Goal: Find specific page/section: Find specific page/section

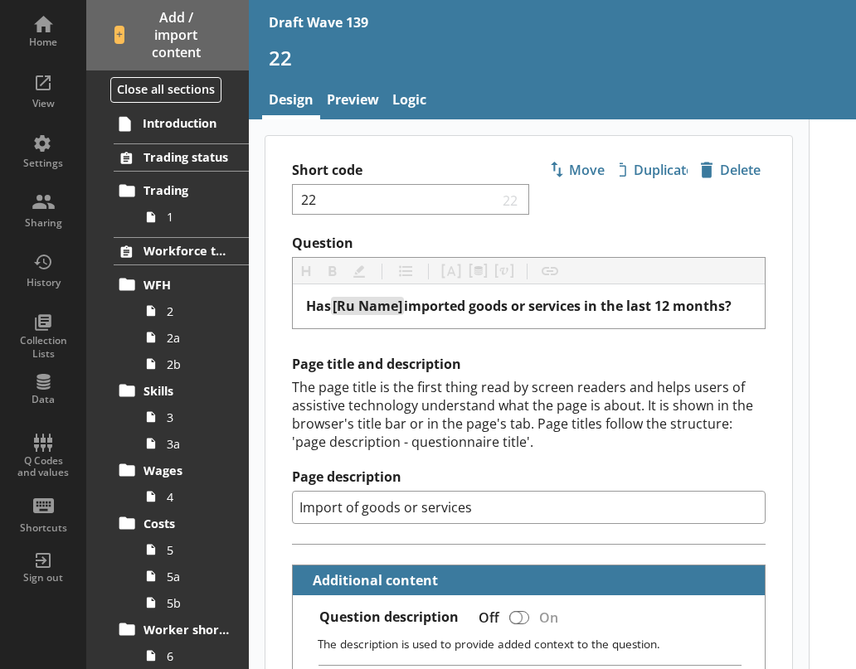
type textarea "x"
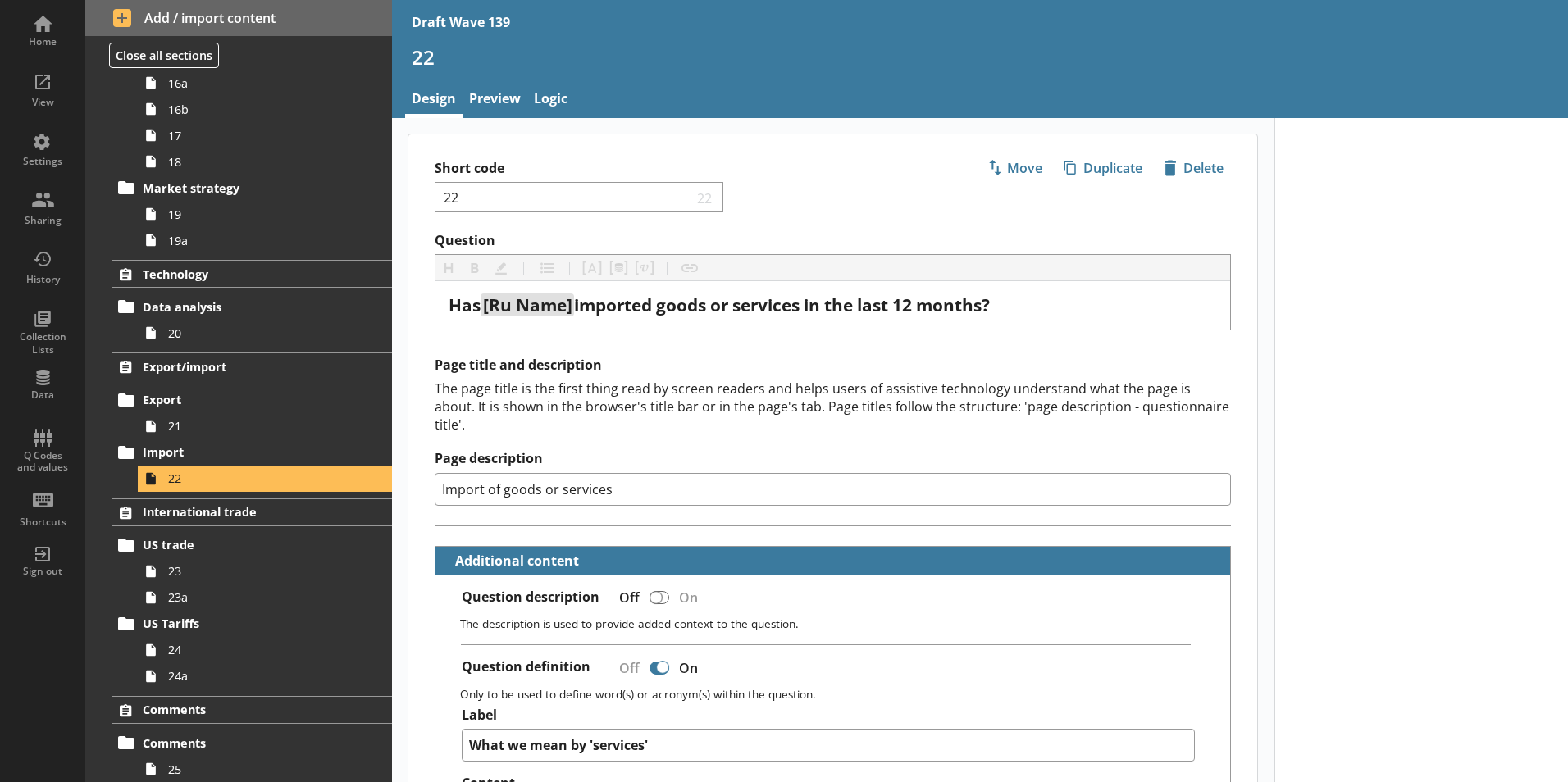
scroll to position [1298, 0]
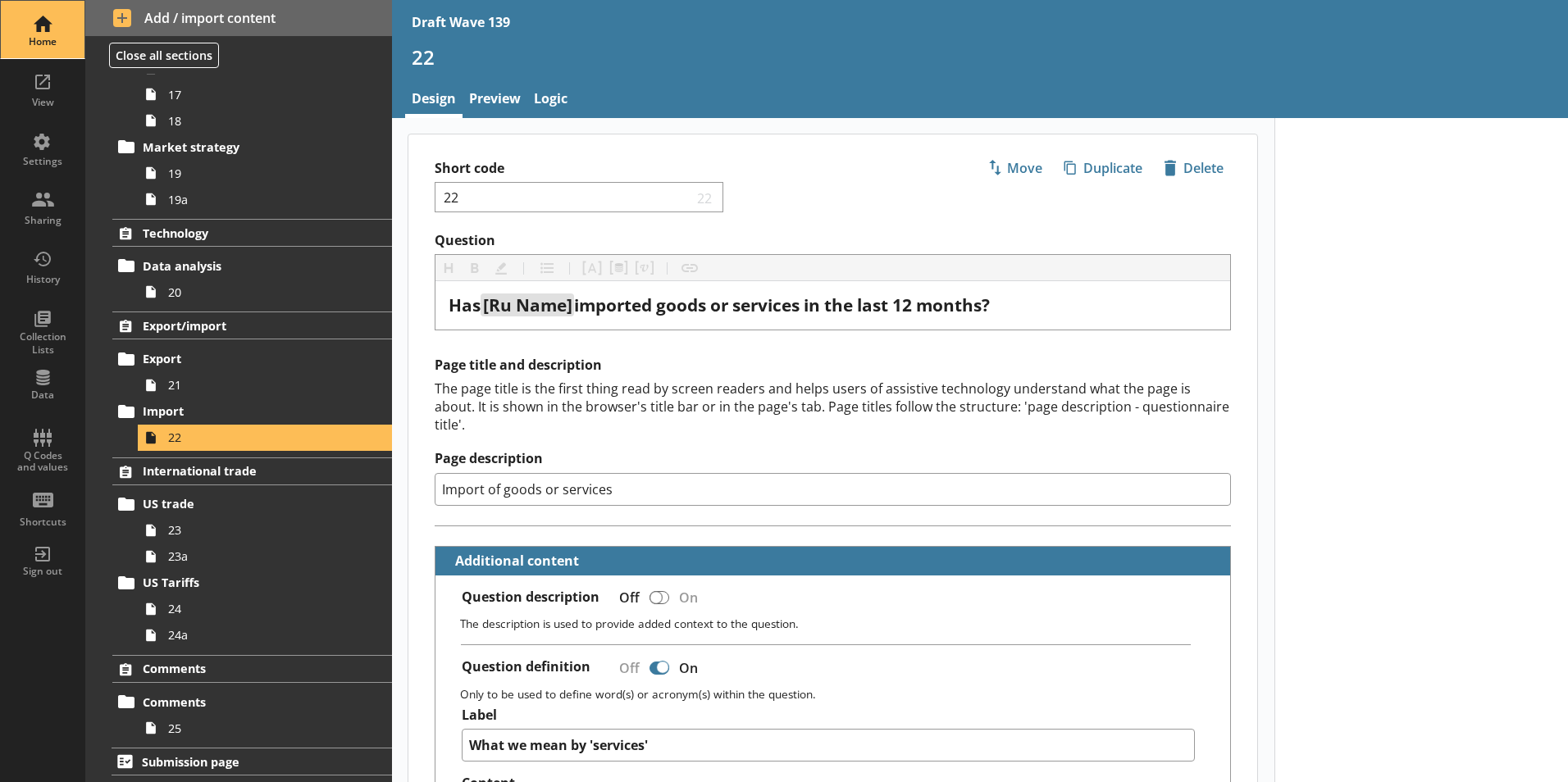
click at [49, 42] on div "Home" at bounding box center [43, 42] width 57 height 13
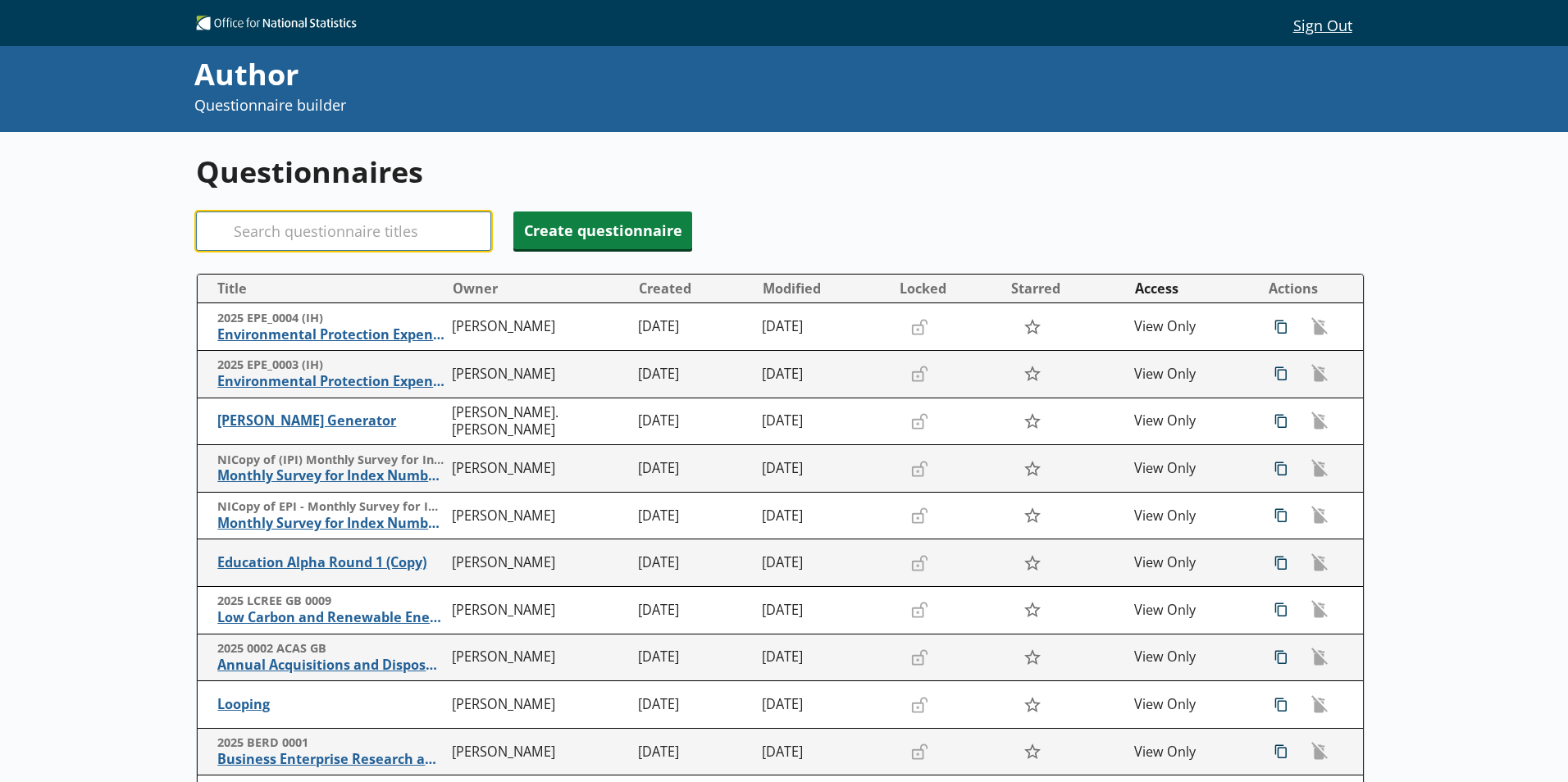
click at [392, 224] on input "Search" at bounding box center [343, 231] width 296 height 40
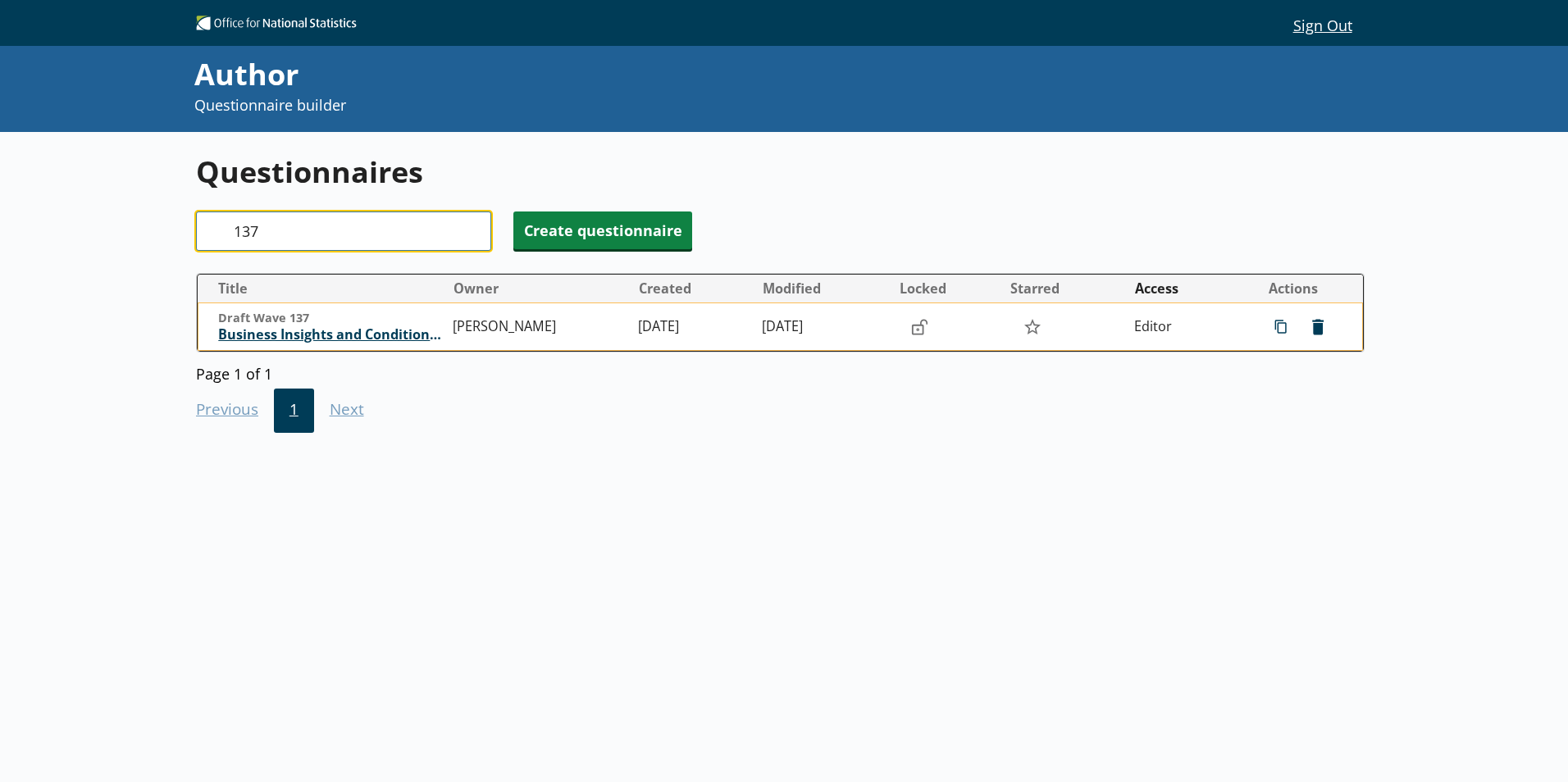
type input "137"
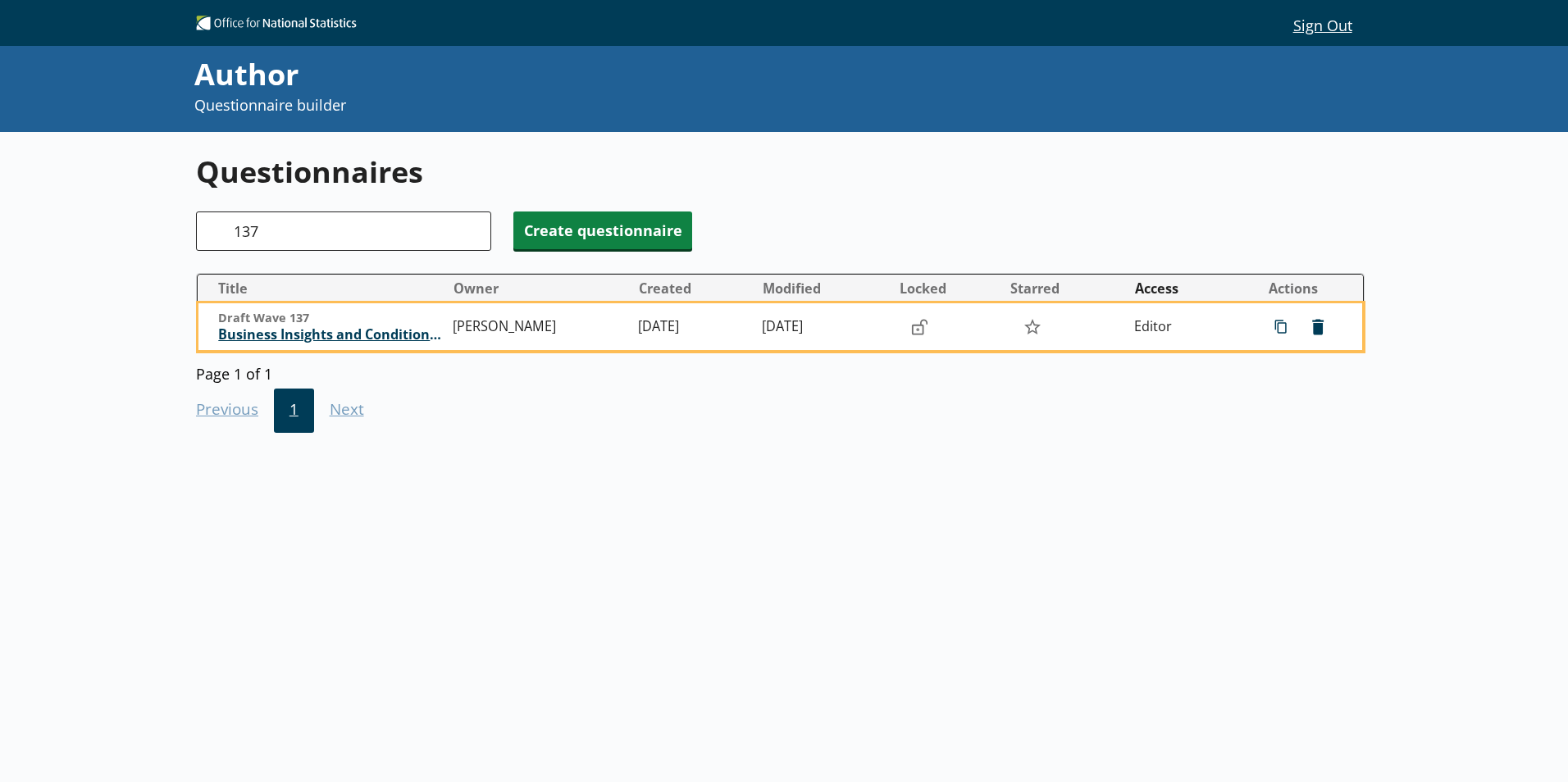
click at [348, 332] on span "Business Insights and Conditions Survey (BICS)" at bounding box center [331, 334] width 226 height 17
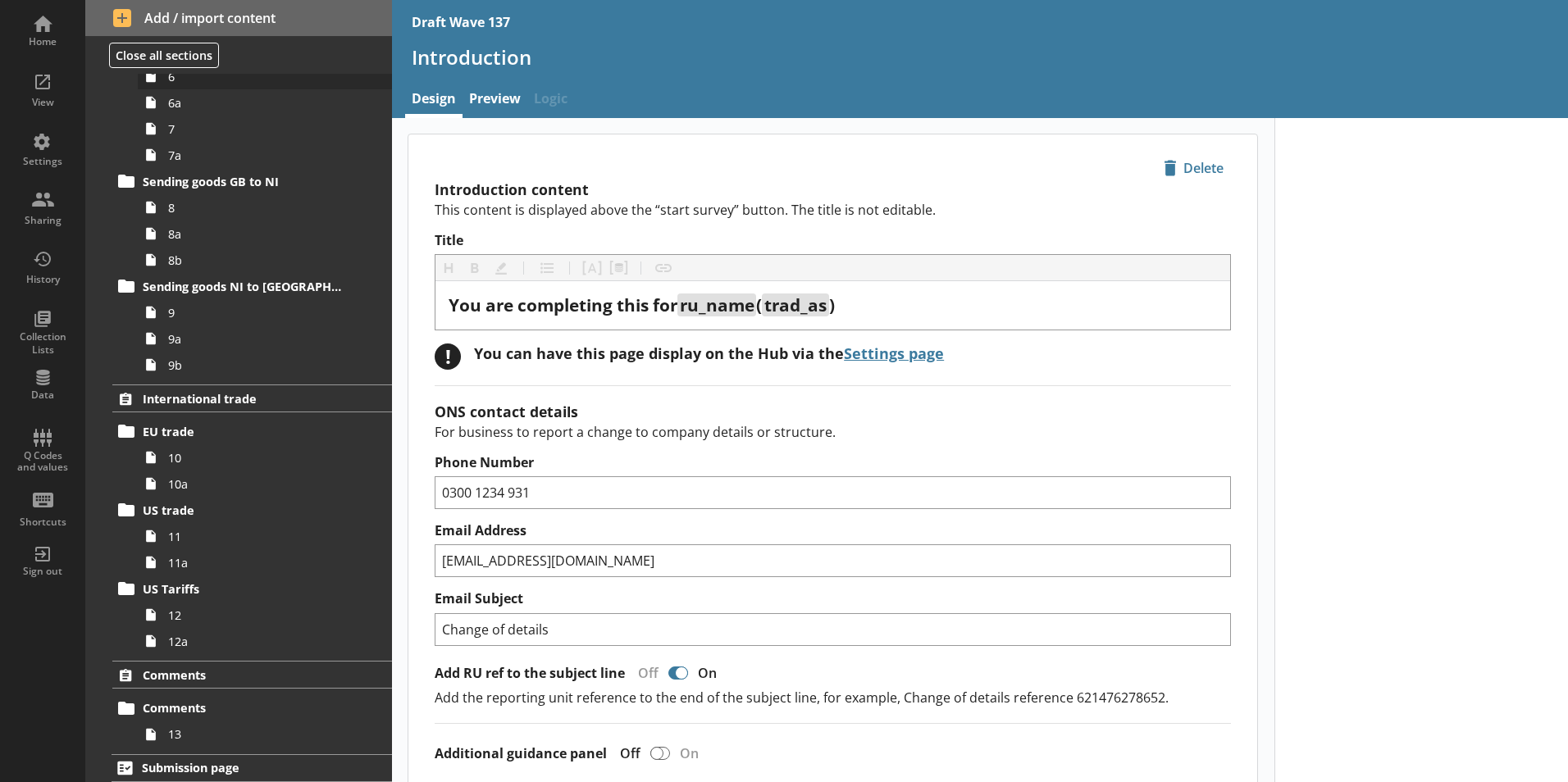
scroll to position [928, 0]
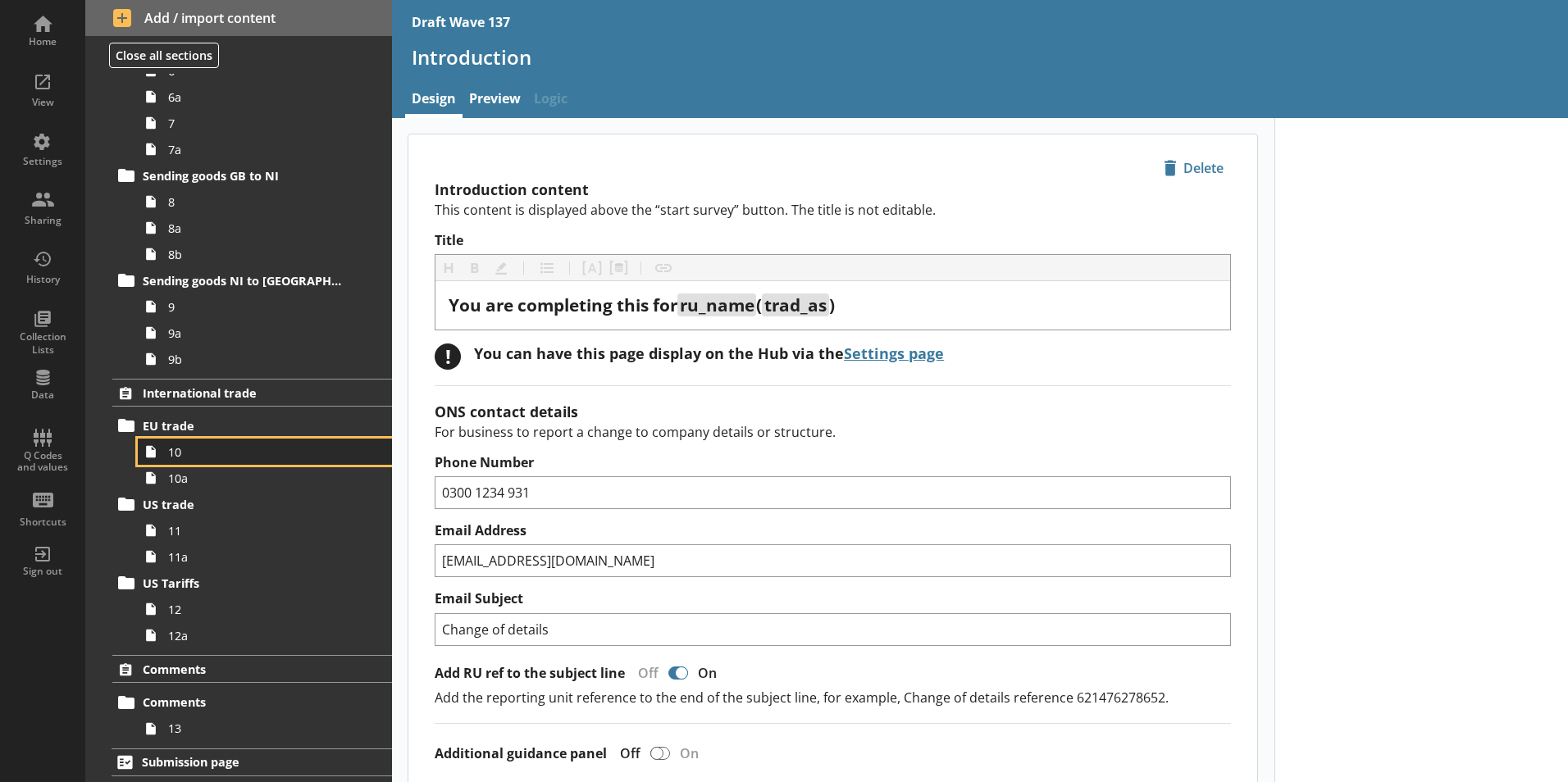
click at [170, 457] on span "10" at bounding box center [259, 453] width 182 height 16
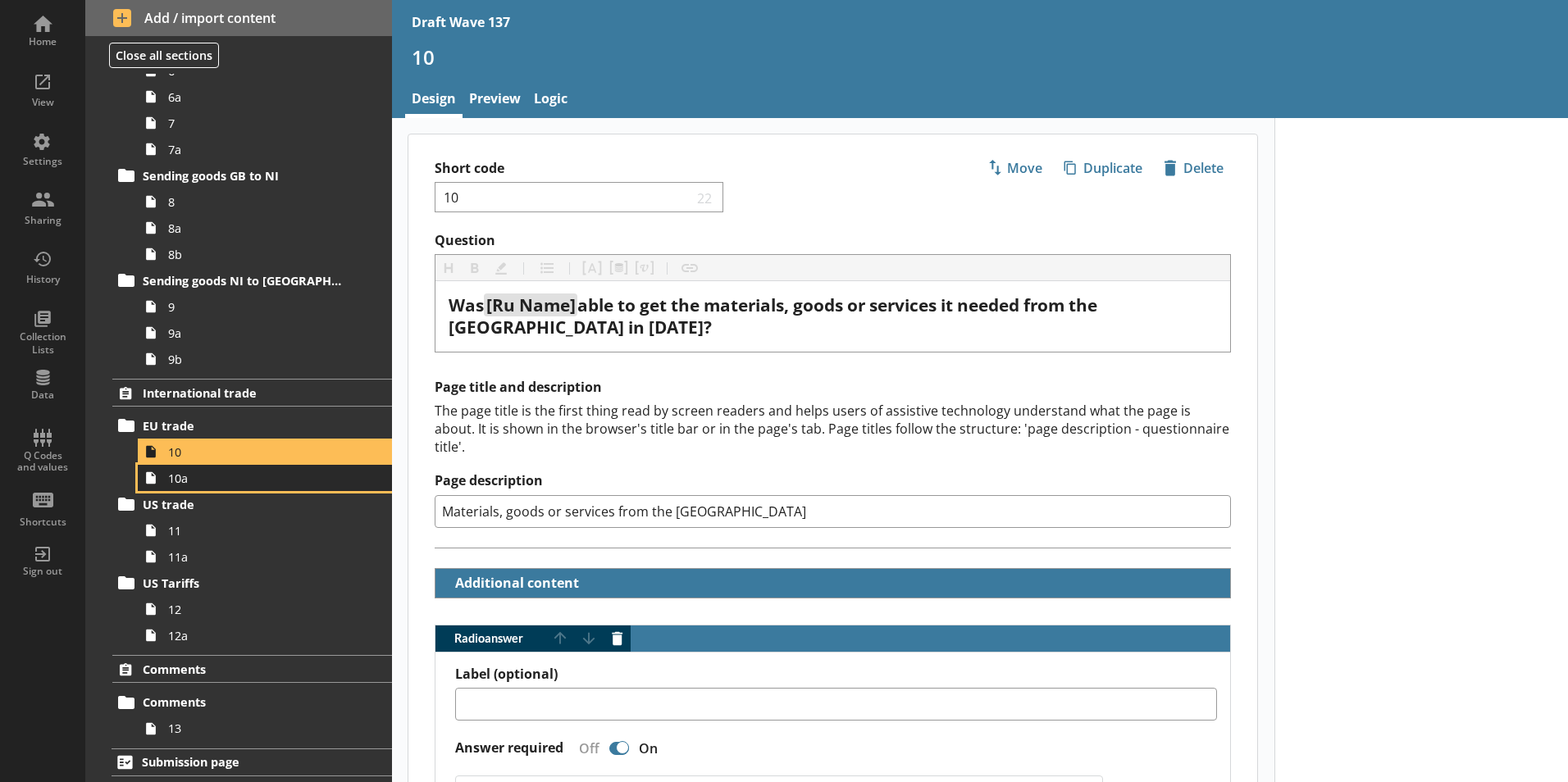
click at [166, 482] on link "10a" at bounding box center [264, 478] width 254 height 27
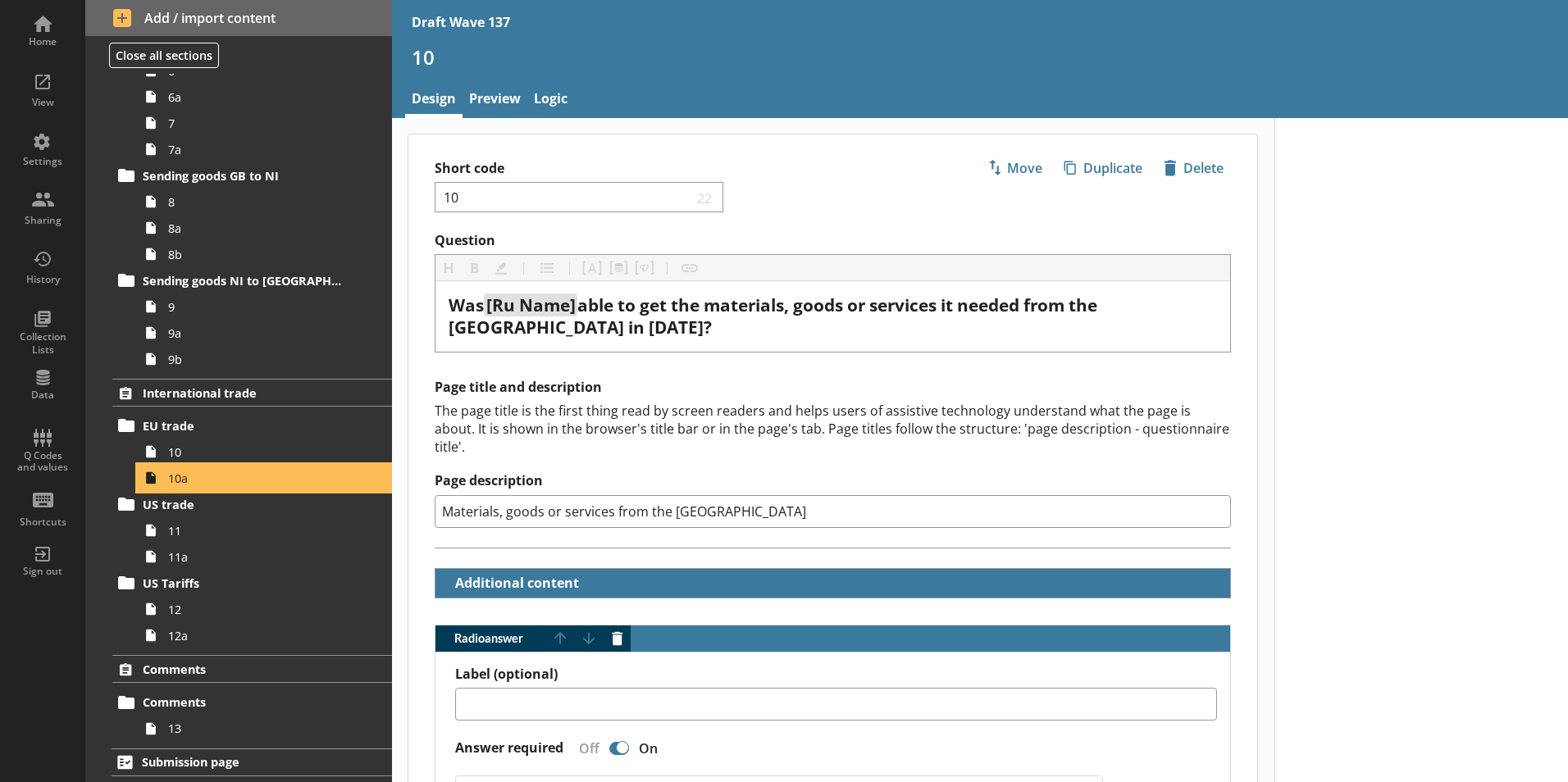
type textarea "x"
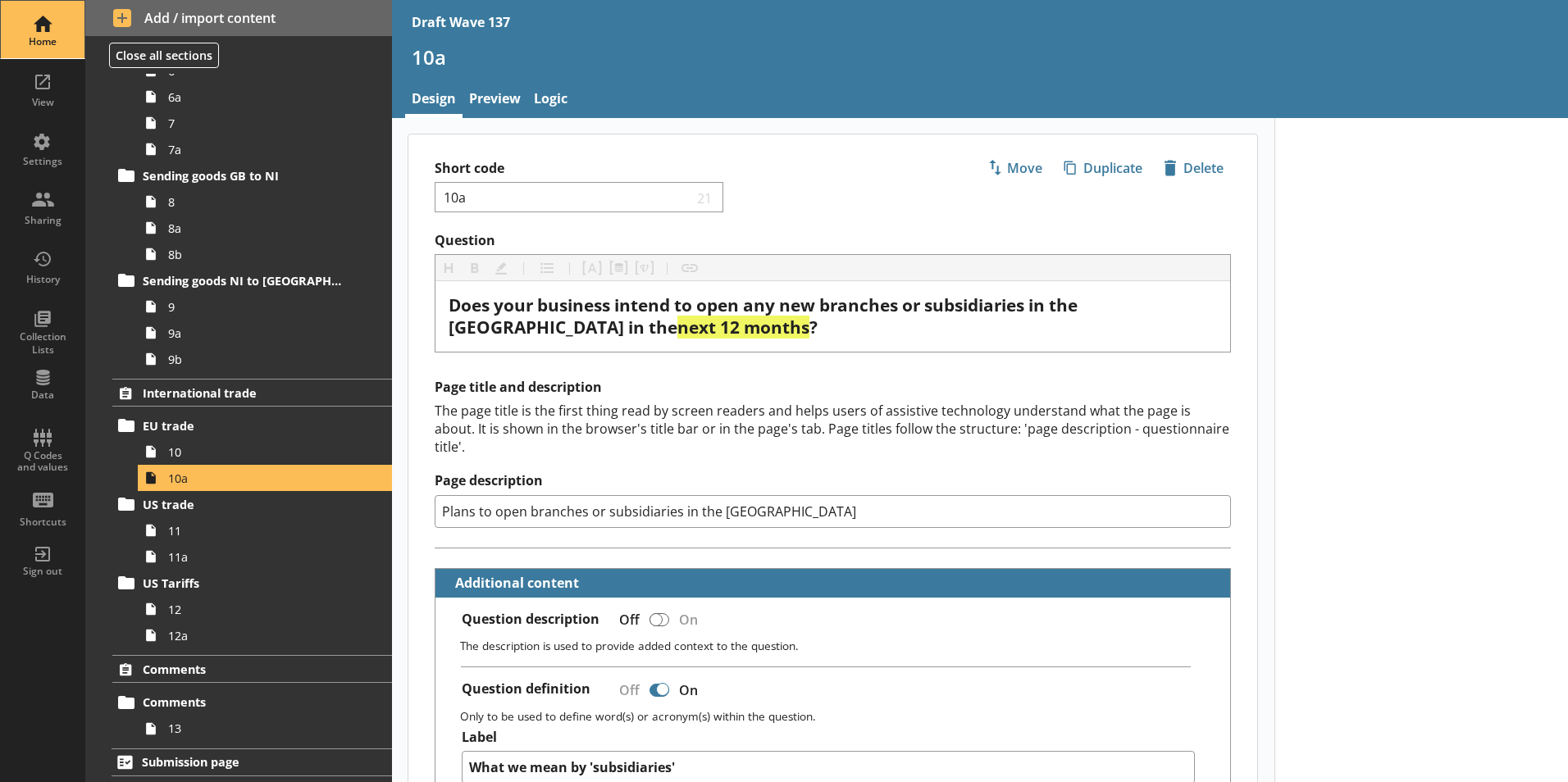
click at [35, 36] on div "Home" at bounding box center [43, 42] width 57 height 13
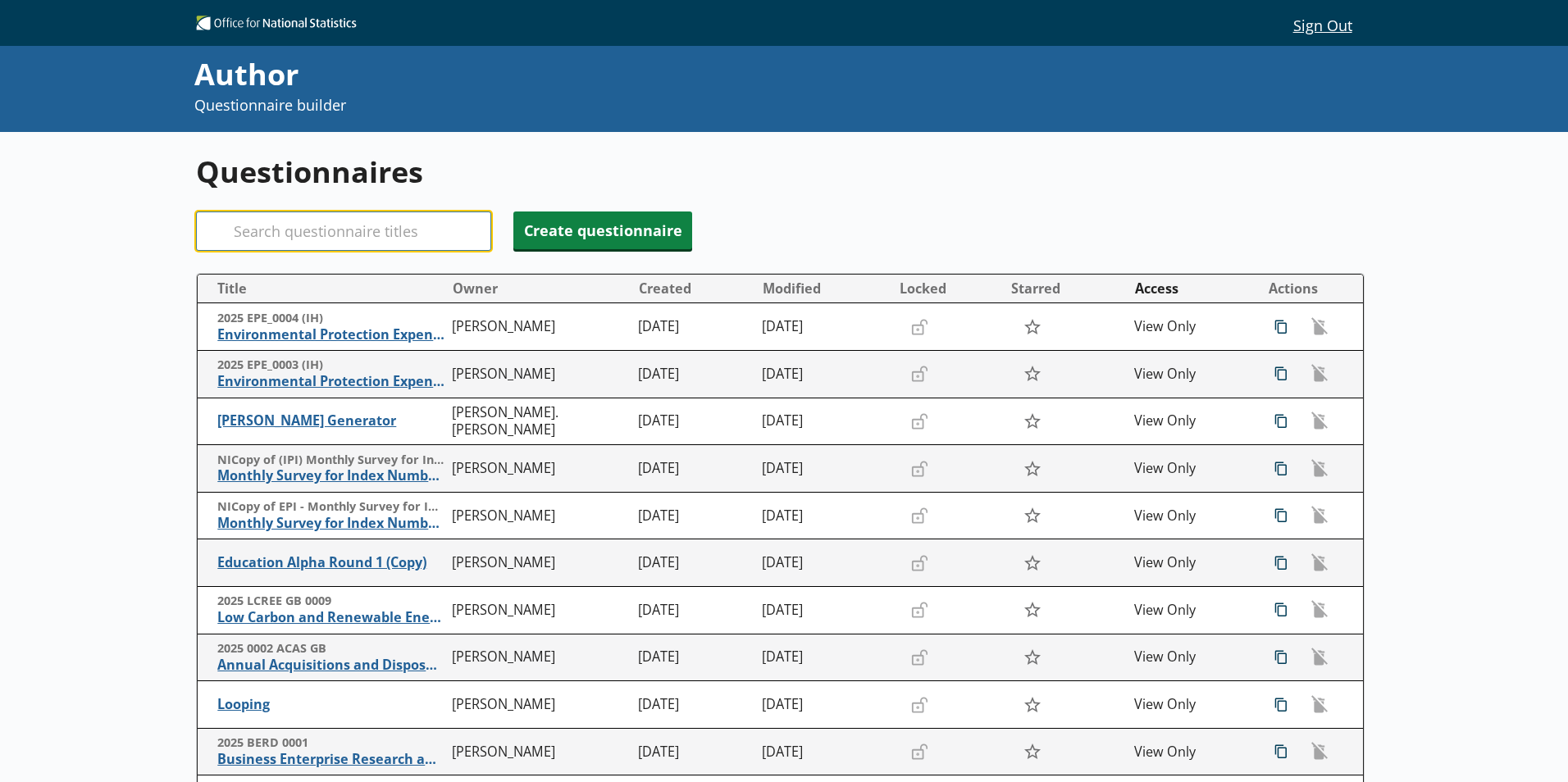
click at [277, 235] on input "Search" at bounding box center [343, 231] width 296 height 40
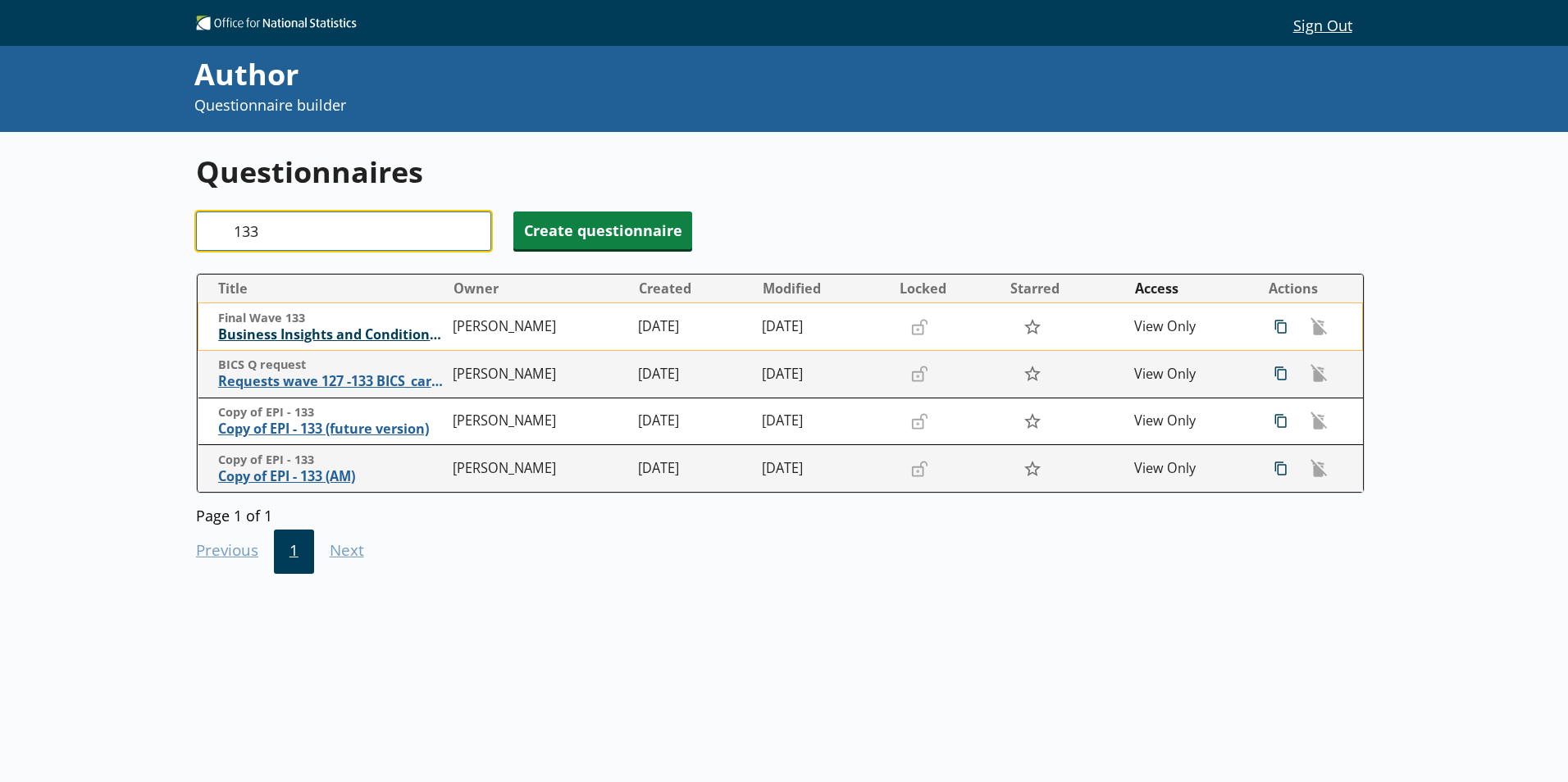
type input "133"
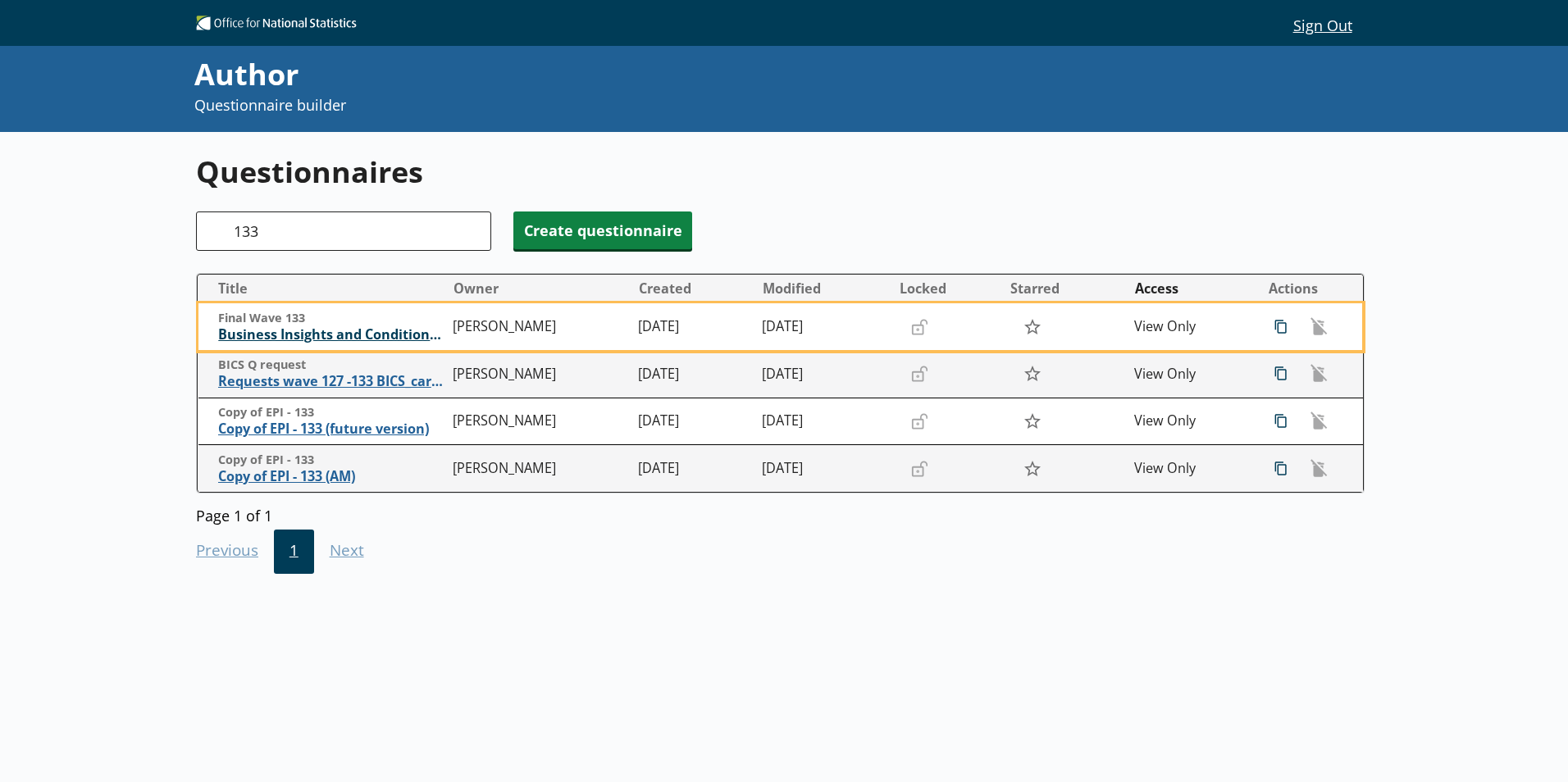
click at [300, 334] on span "Business Insights and Conditions Survey (BICS)" at bounding box center [331, 334] width 226 height 17
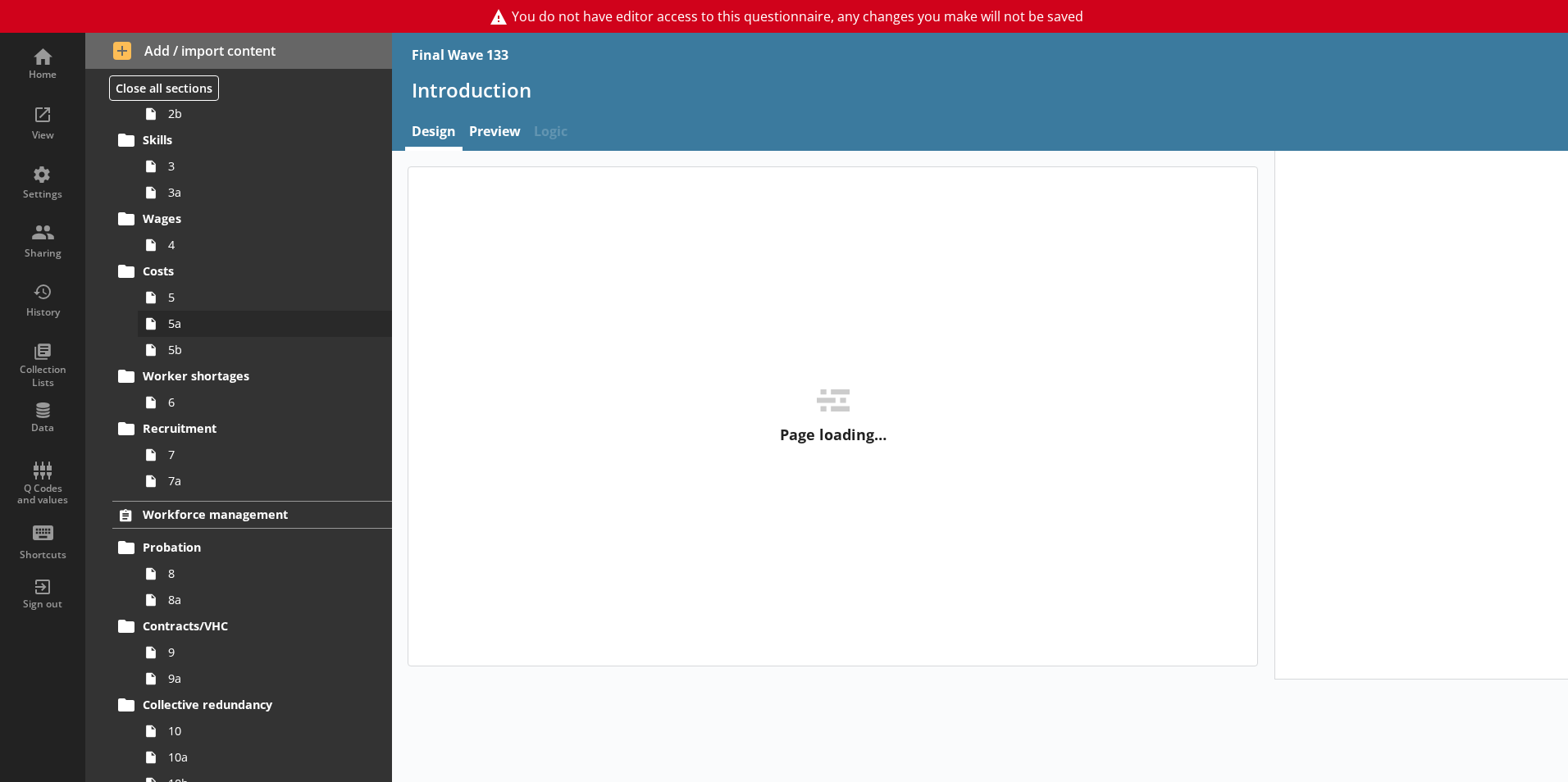
type textarea "x"
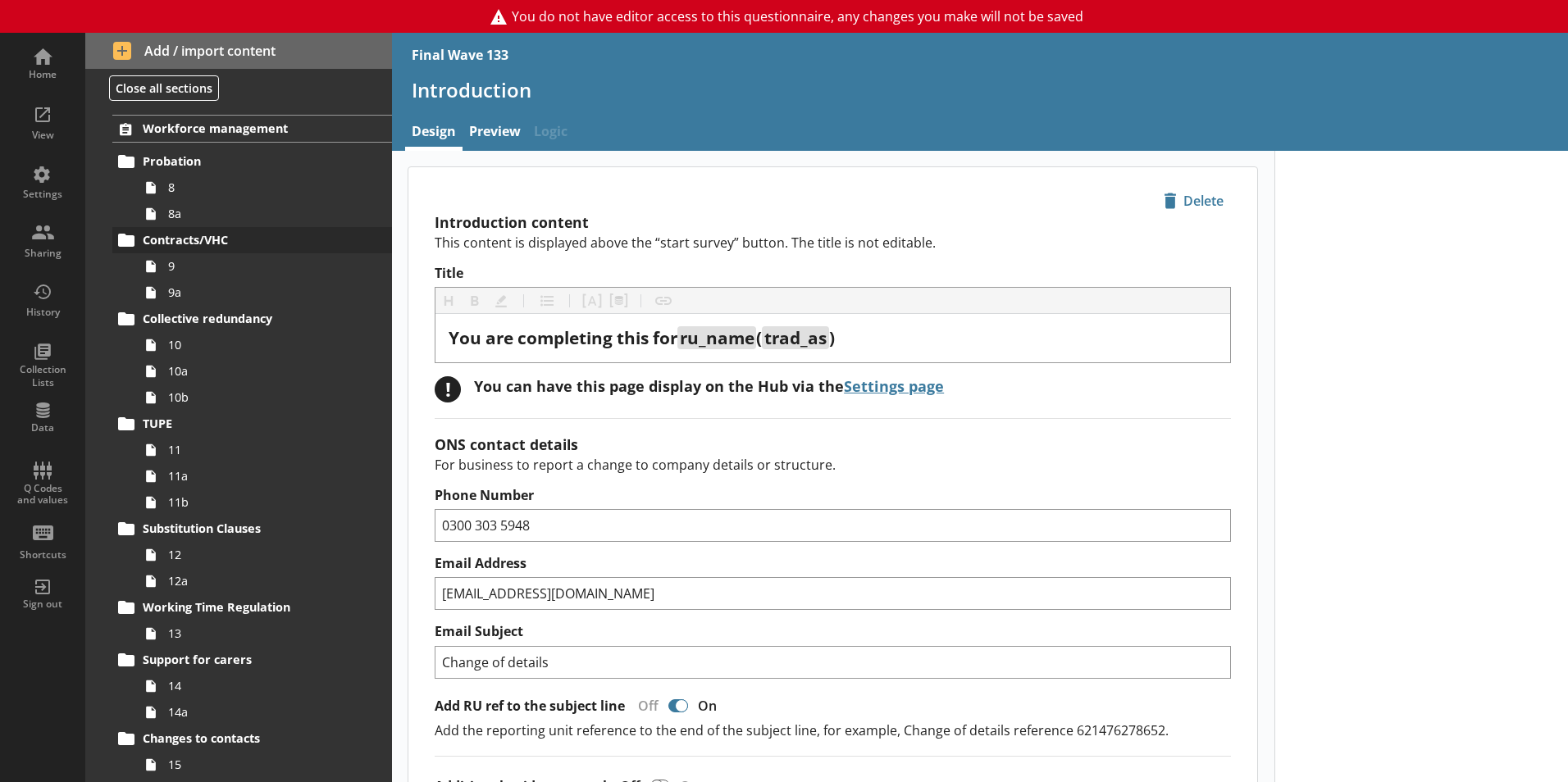
scroll to position [632, 0]
click at [36, 68] on div "Home" at bounding box center [43, 74] width 57 height 13
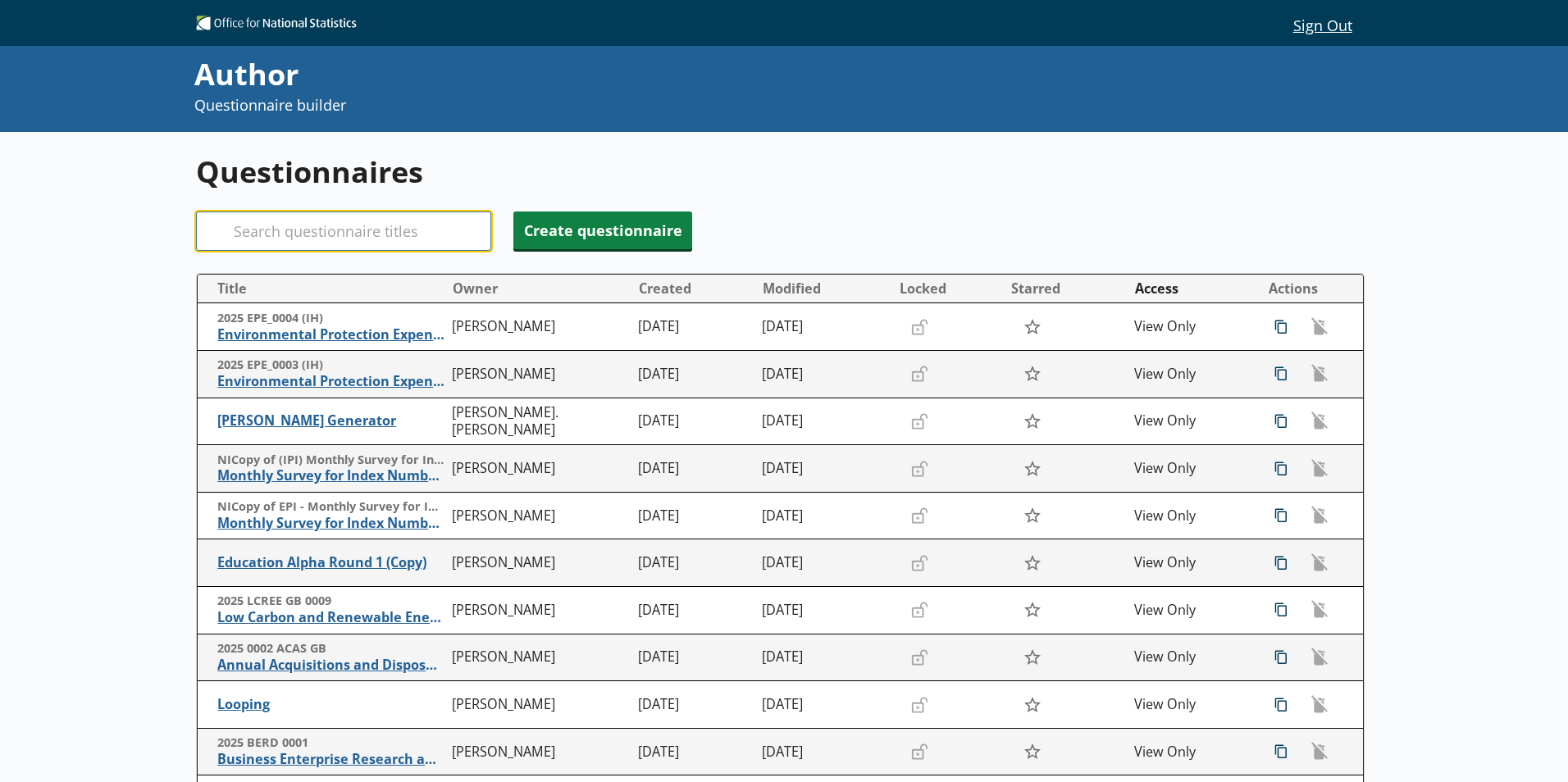
click at [254, 236] on input "Search" at bounding box center [343, 231] width 296 height 40
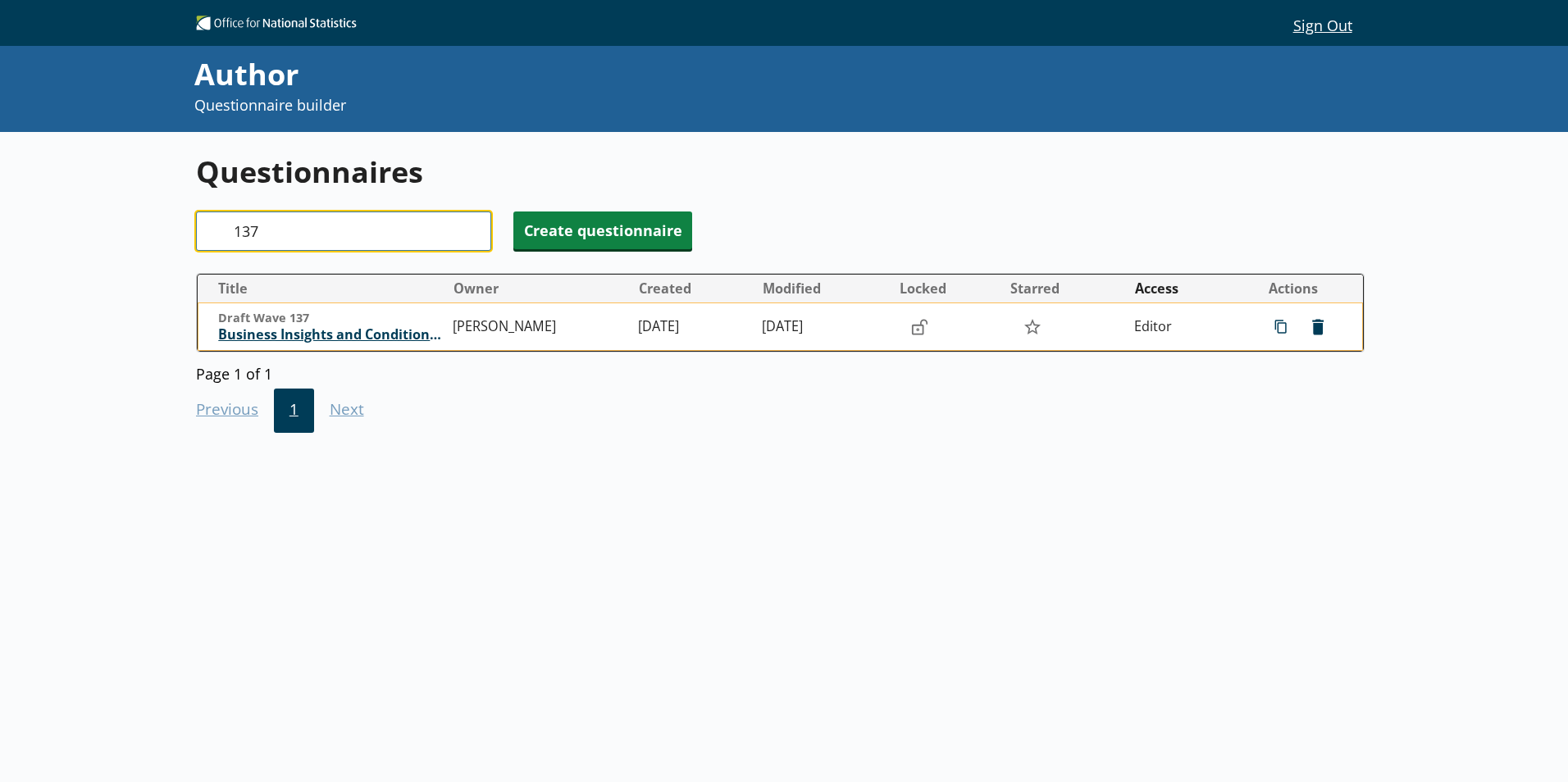
type input "137"
click at [295, 337] on span "Business Insights and Conditions Survey (BICS)" at bounding box center [331, 334] width 226 height 17
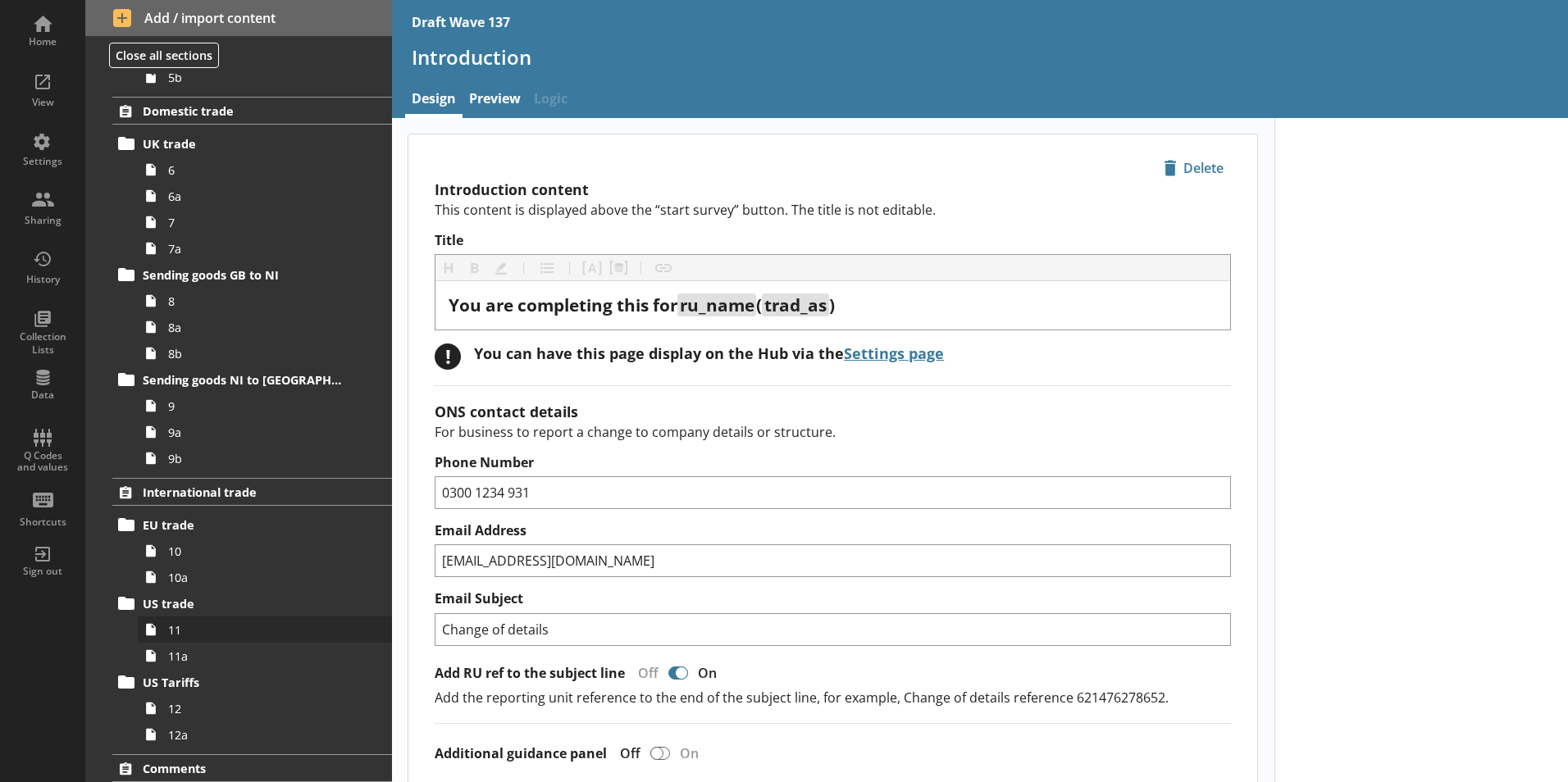
scroll to position [928, 0]
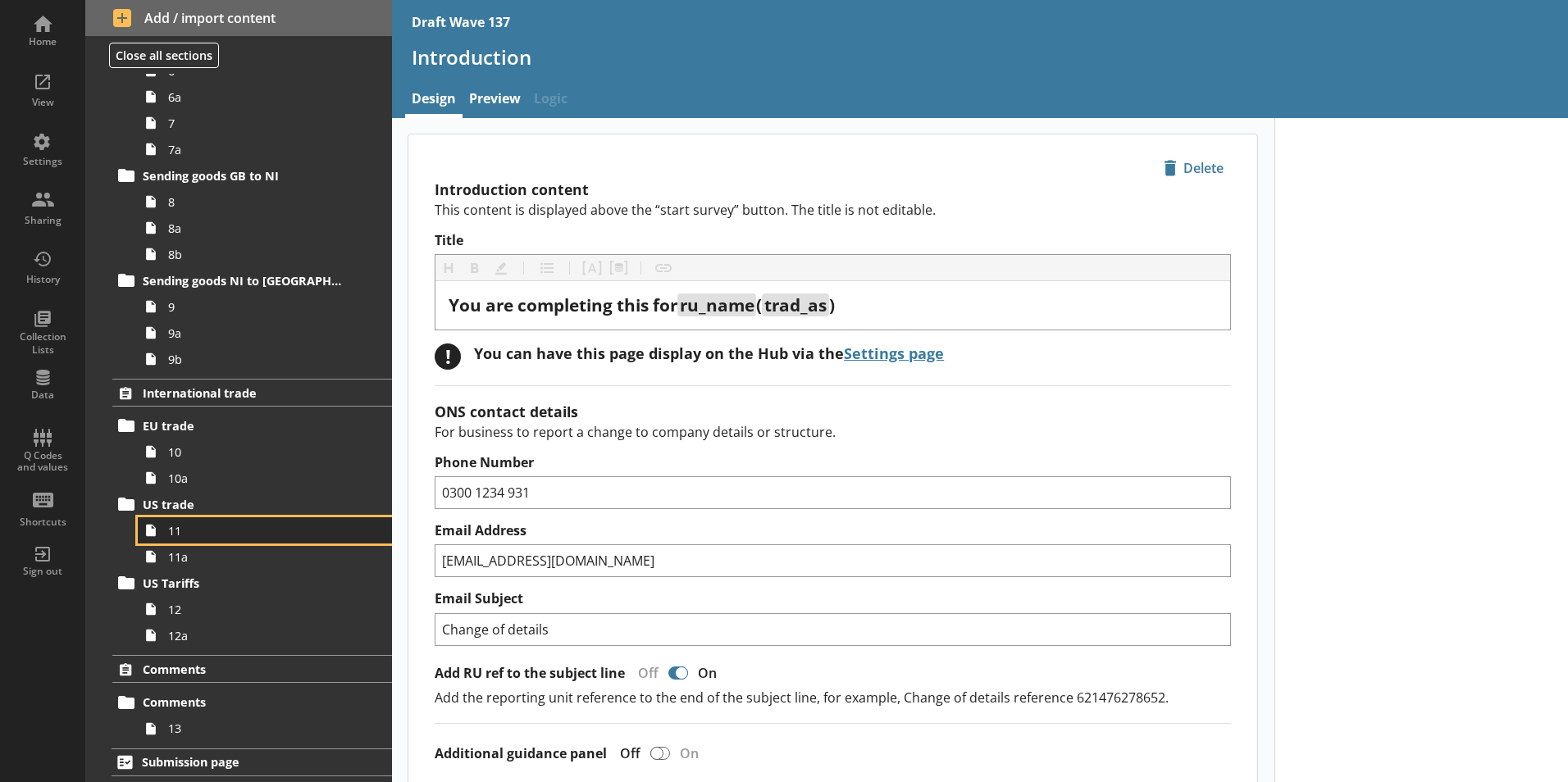
click at [216, 532] on span "11" at bounding box center [259, 531] width 182 height 16
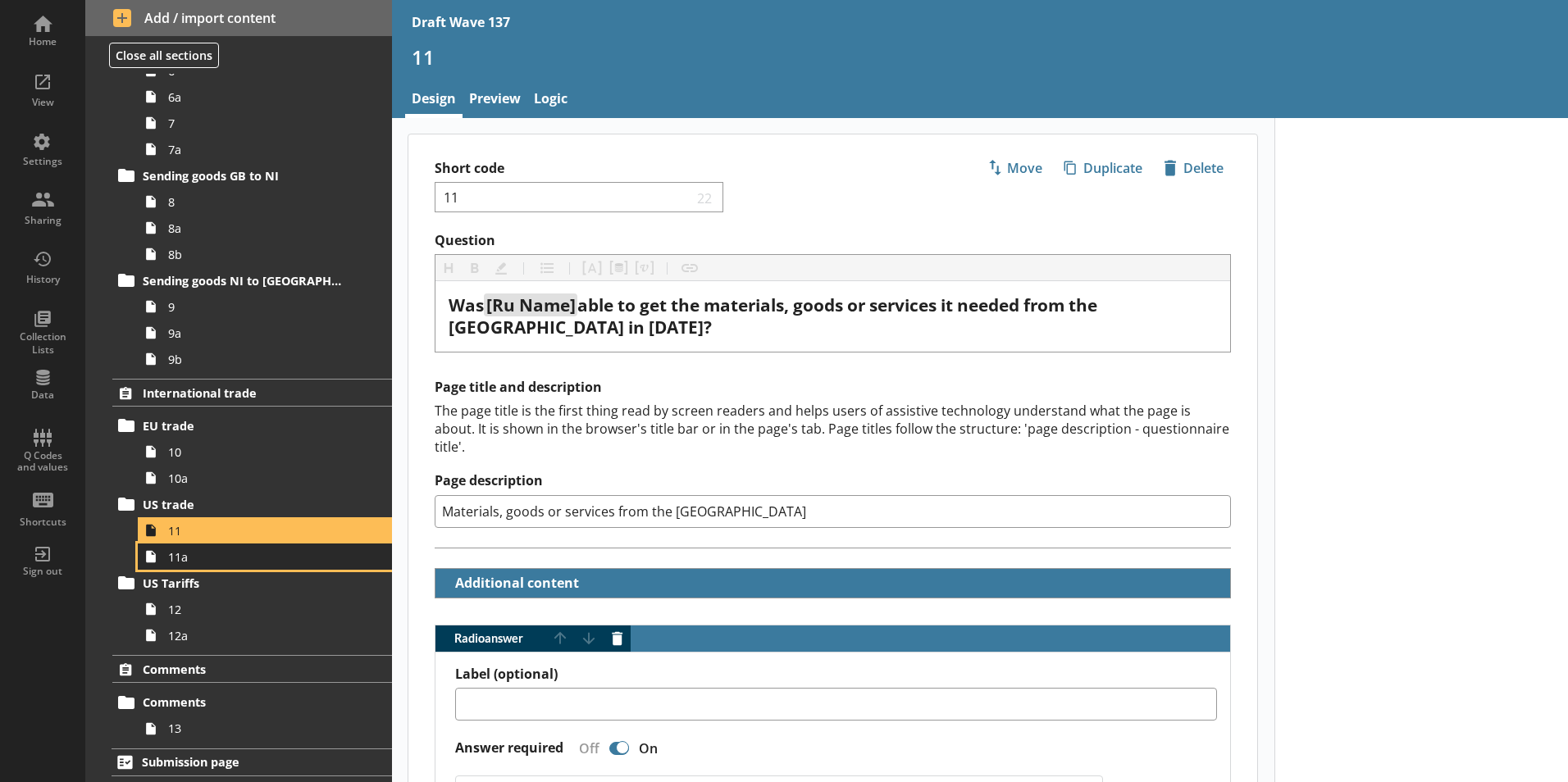
click at [210, 560] on span "11a" at bounding box center [259, 558] width 182 height 16
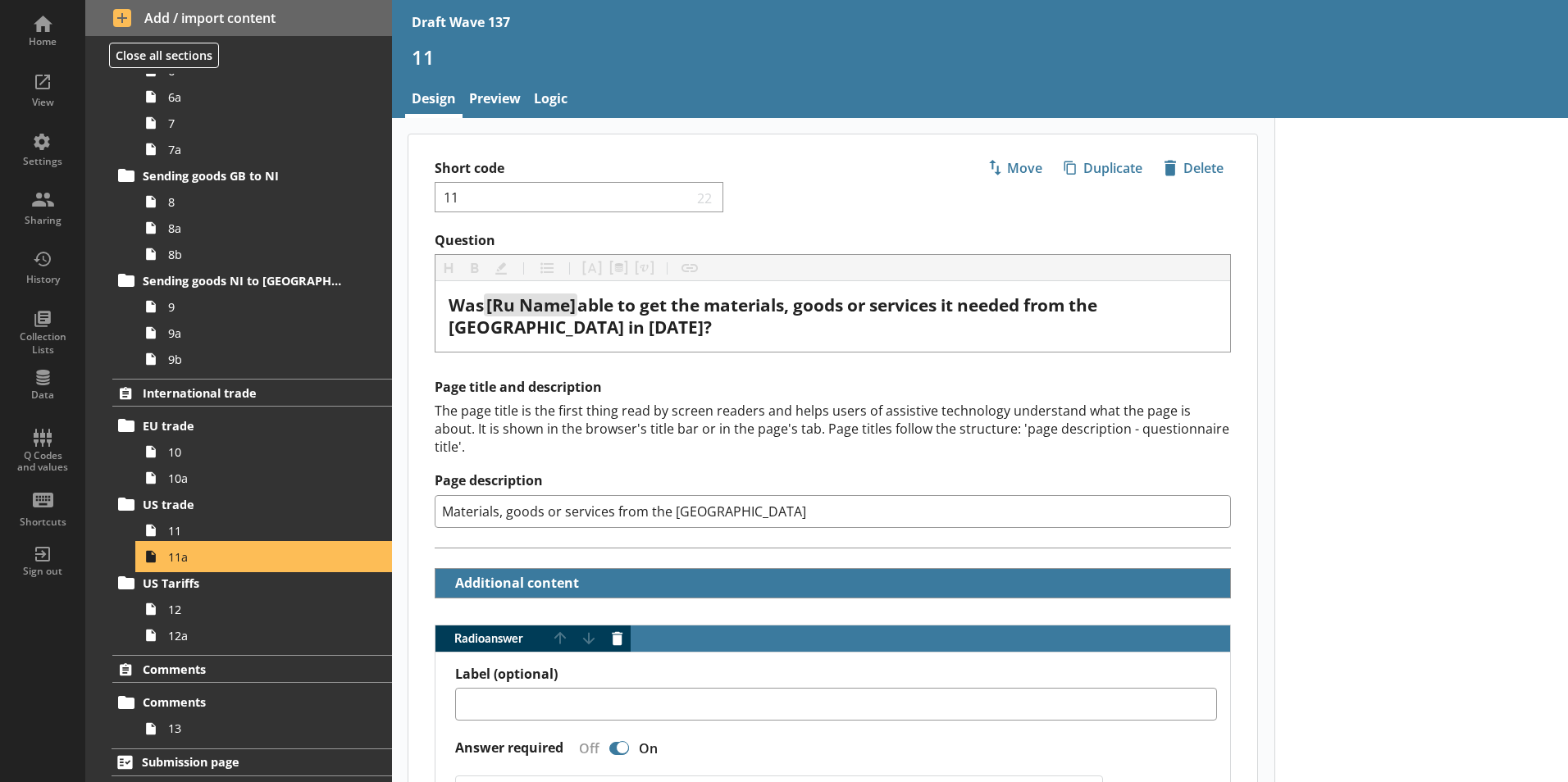
type textarea "x"
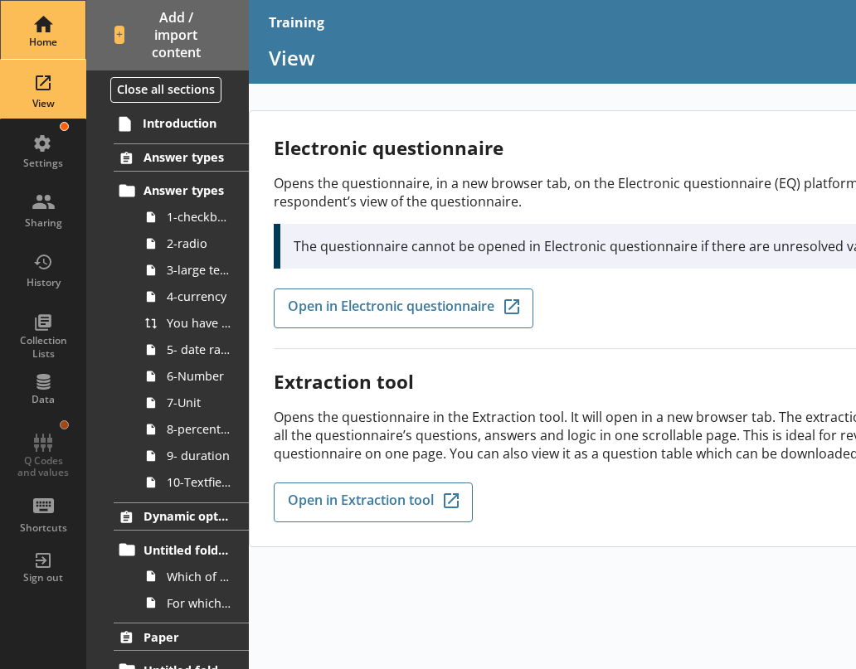
click at [28, 47] on div "Home" at bounding box center [43, 42] width 58 height 13
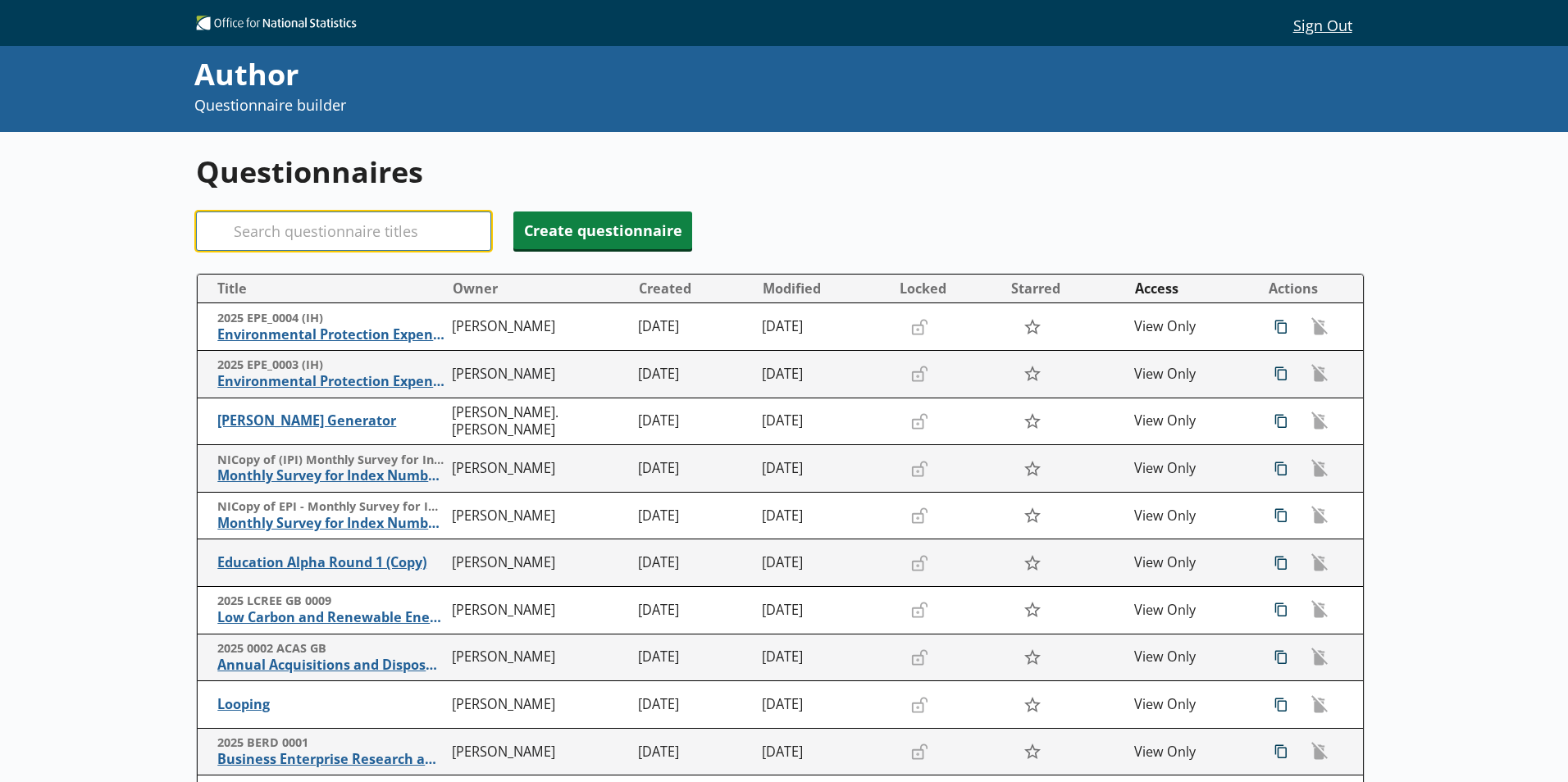
click at [283, 235] on input "Search" at bounding box center [343, 231] width 296 height 40
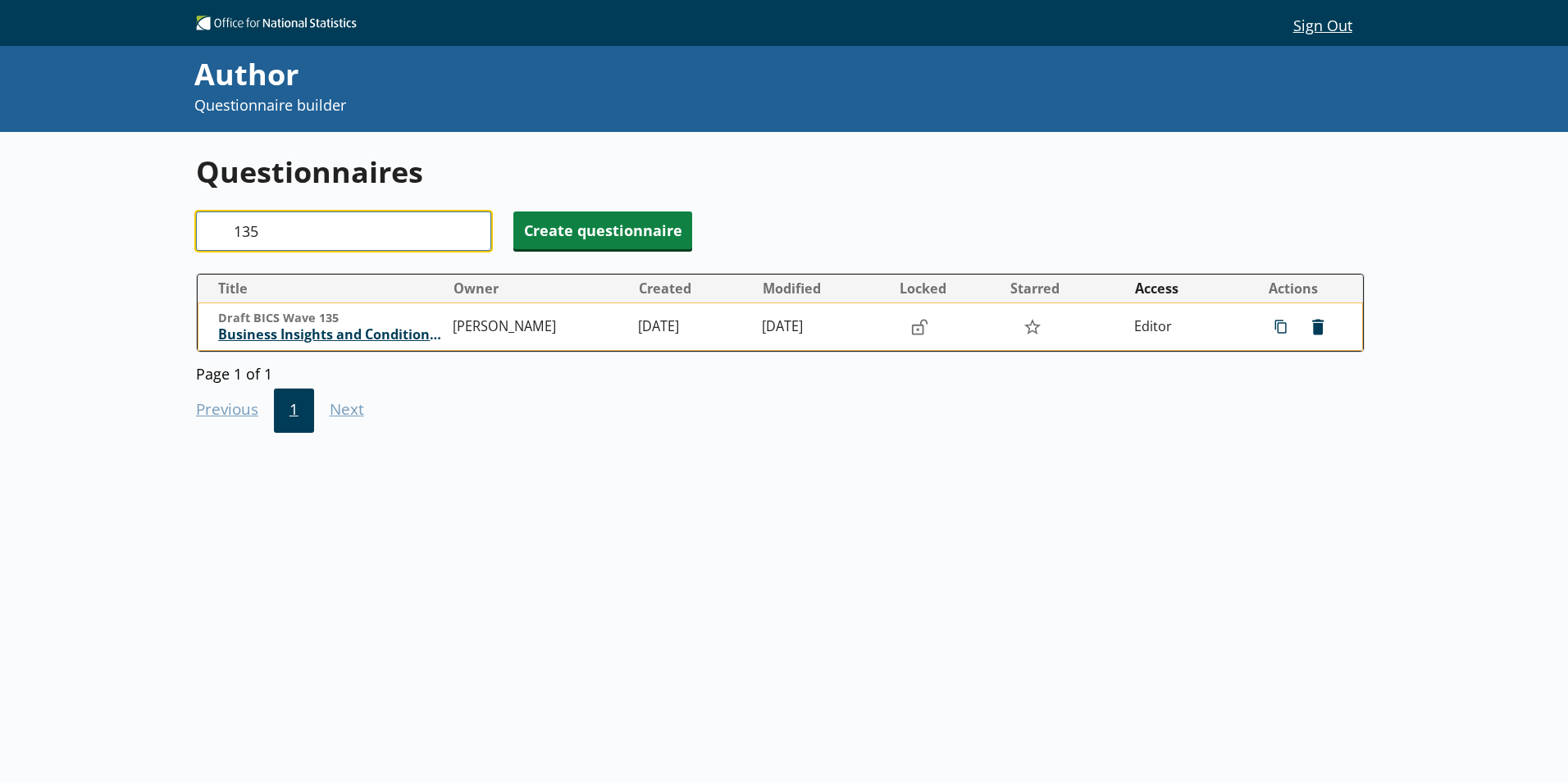
type input "135"
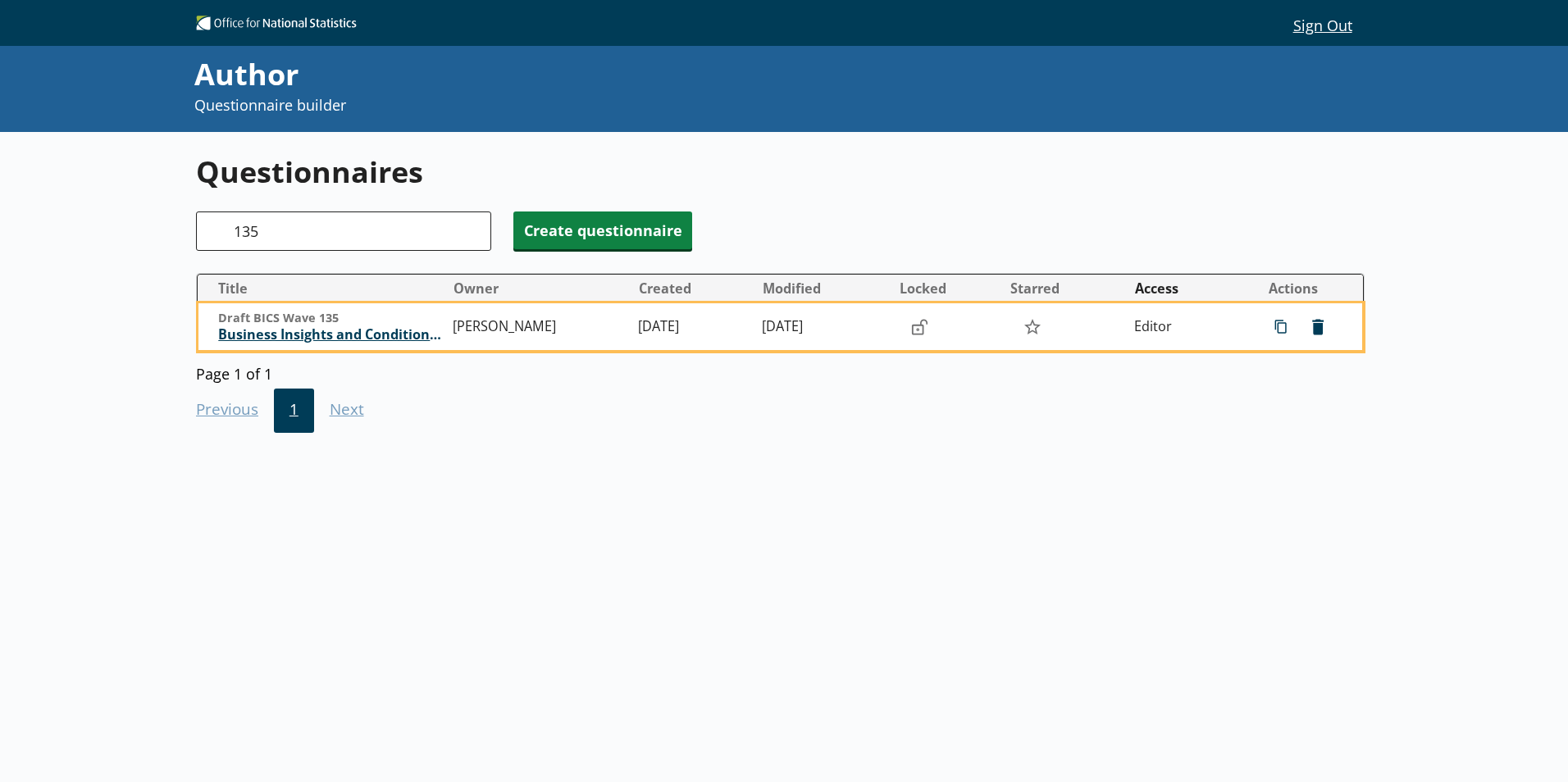
click at [358, 339] on span "Business Insights and Conditions Survey (BICS)" at bounding box center [331, 334] width 226 height 17
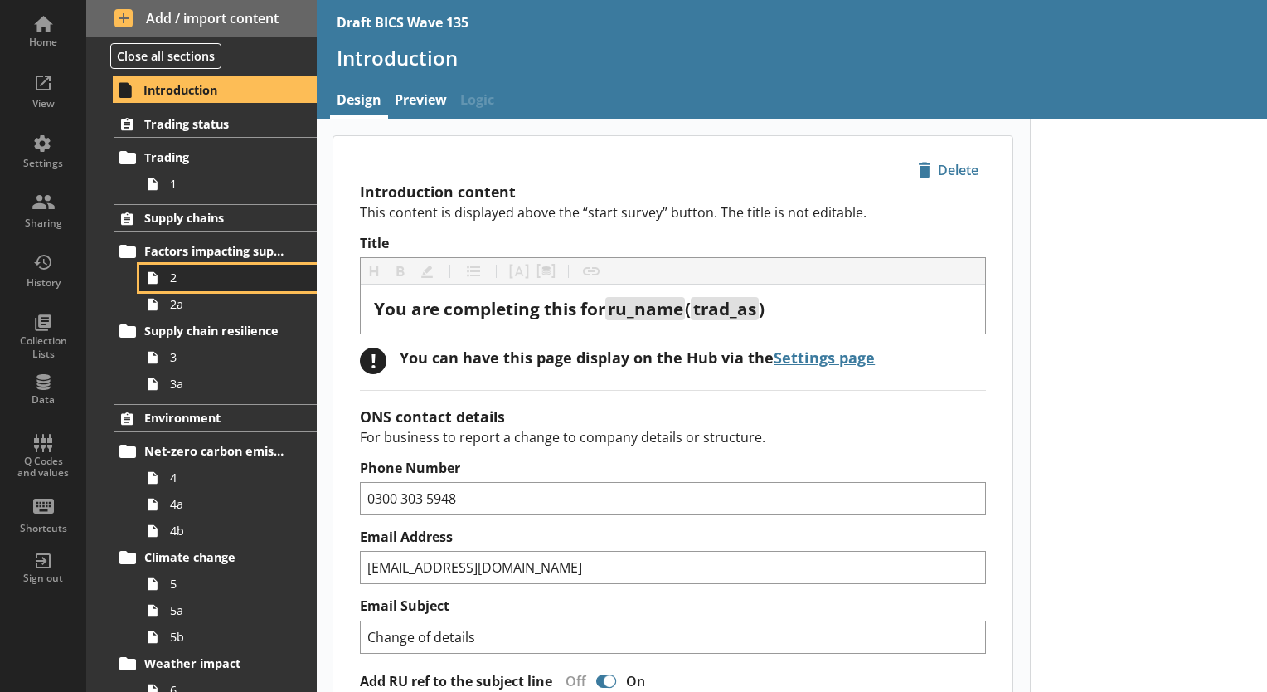
click at [194, 279] on span "2" at bounding box center [232, 278] width 124 height 16
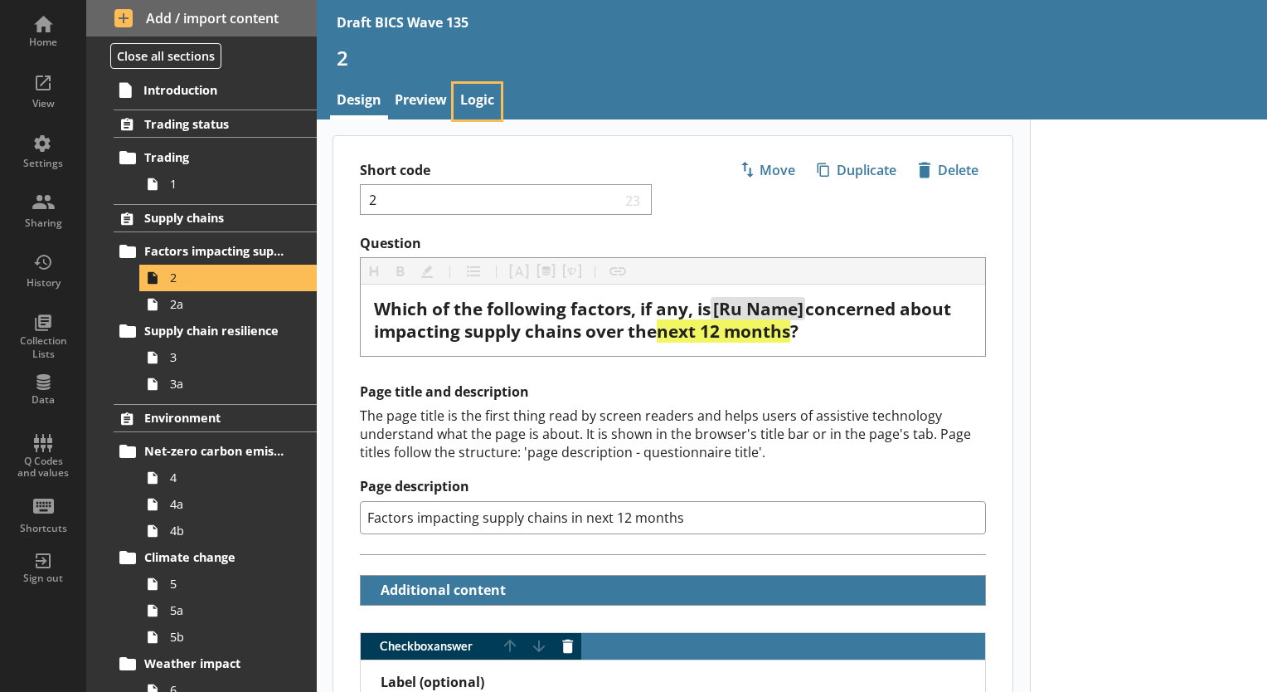
click at [478, 98] on link "Logic" at bounding box center [477, 102] width 47 height 36
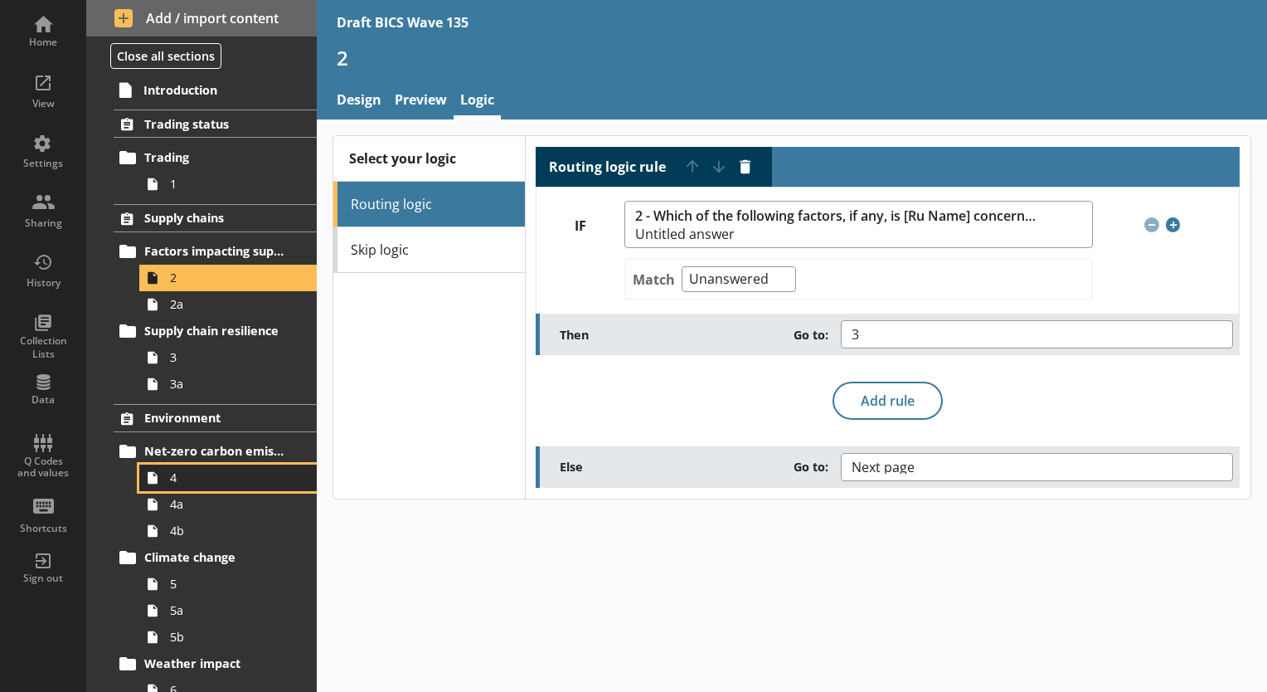
click at [170, 473] on span "4" at bounding box center [232, 477] width 124 height 16
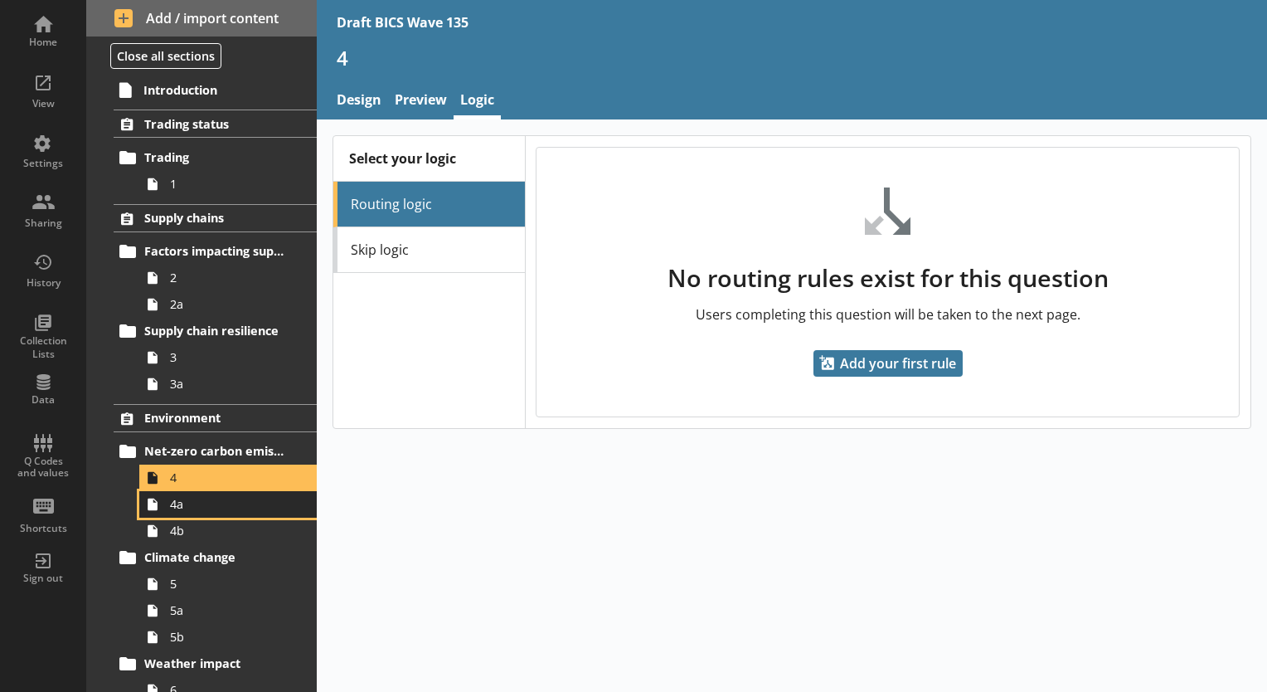
click at [186, 506] on span "4a" at bounding box center [232, 504] width 124 height 16
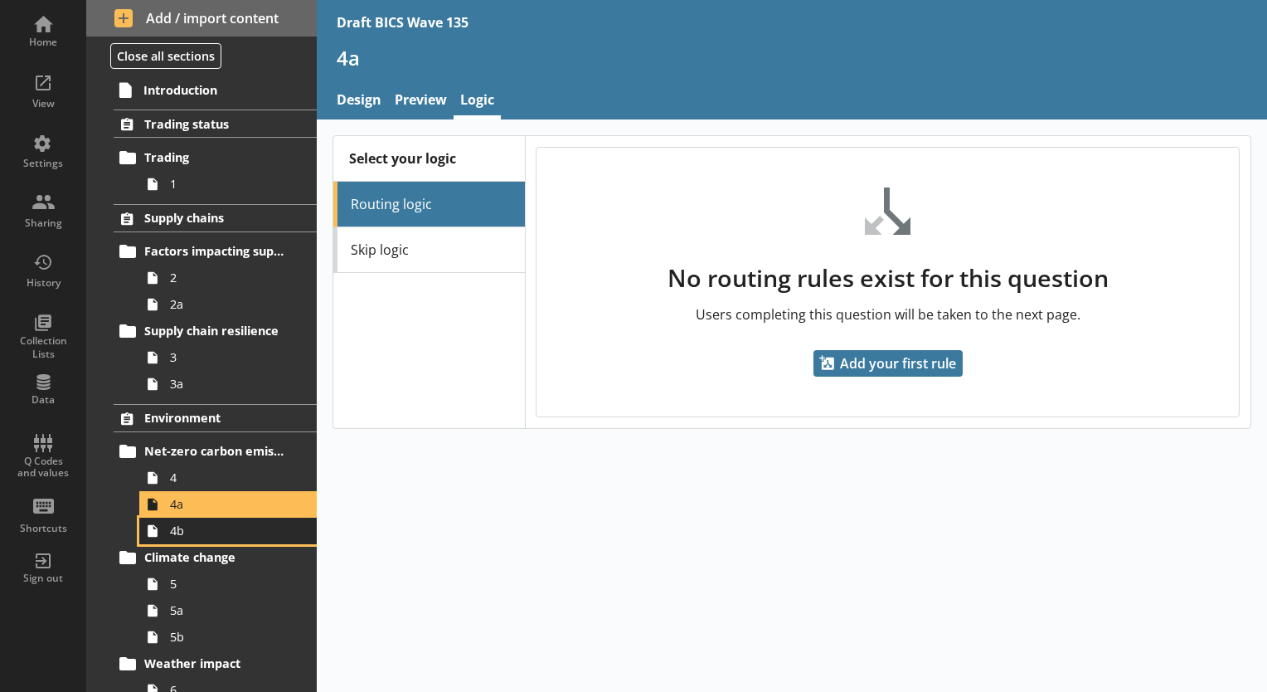
click at [187, 535] on span "4b" at bounding box center [232, 531] width 124 height 16
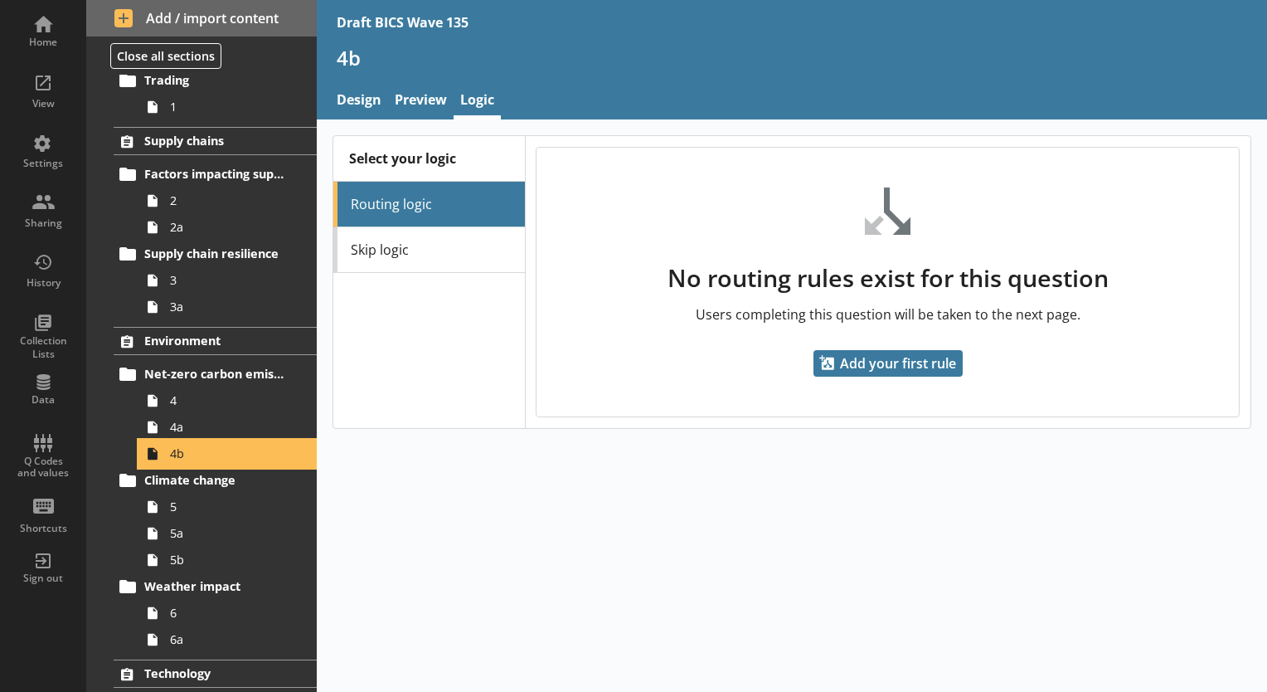
scroll to position [166, 0]
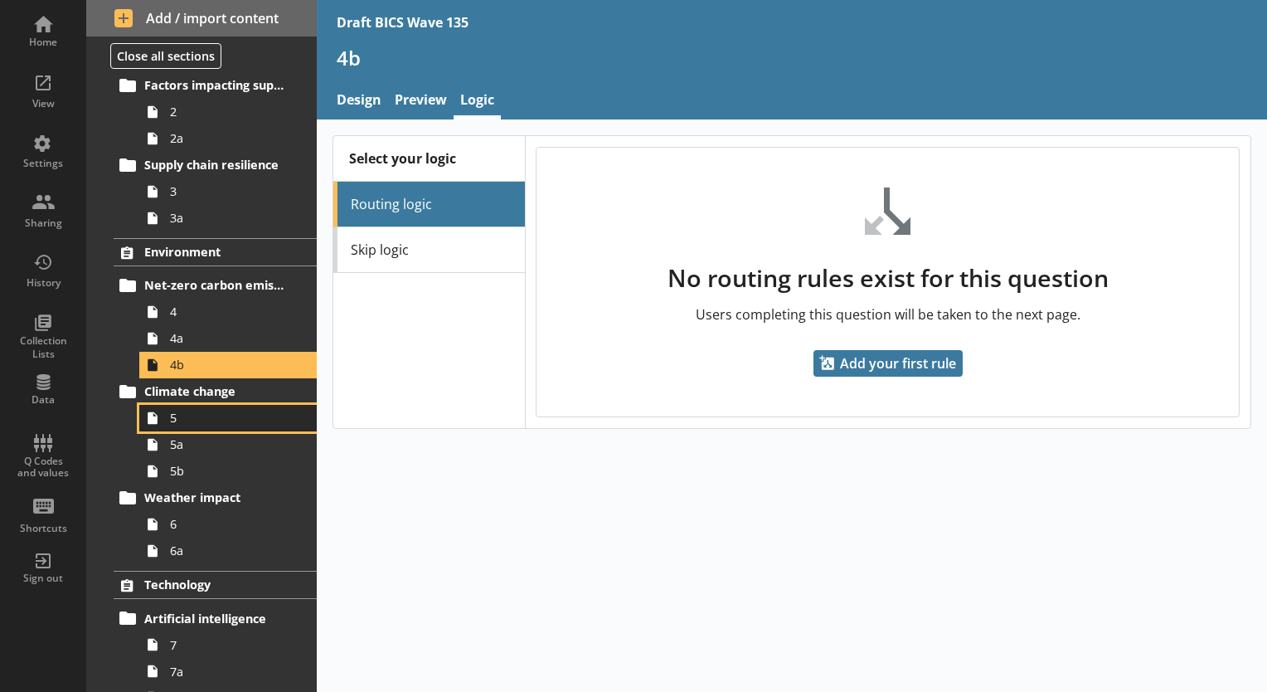
click at [181, 425] on link "5" at bounding box center [227, 418] width 177 height 27
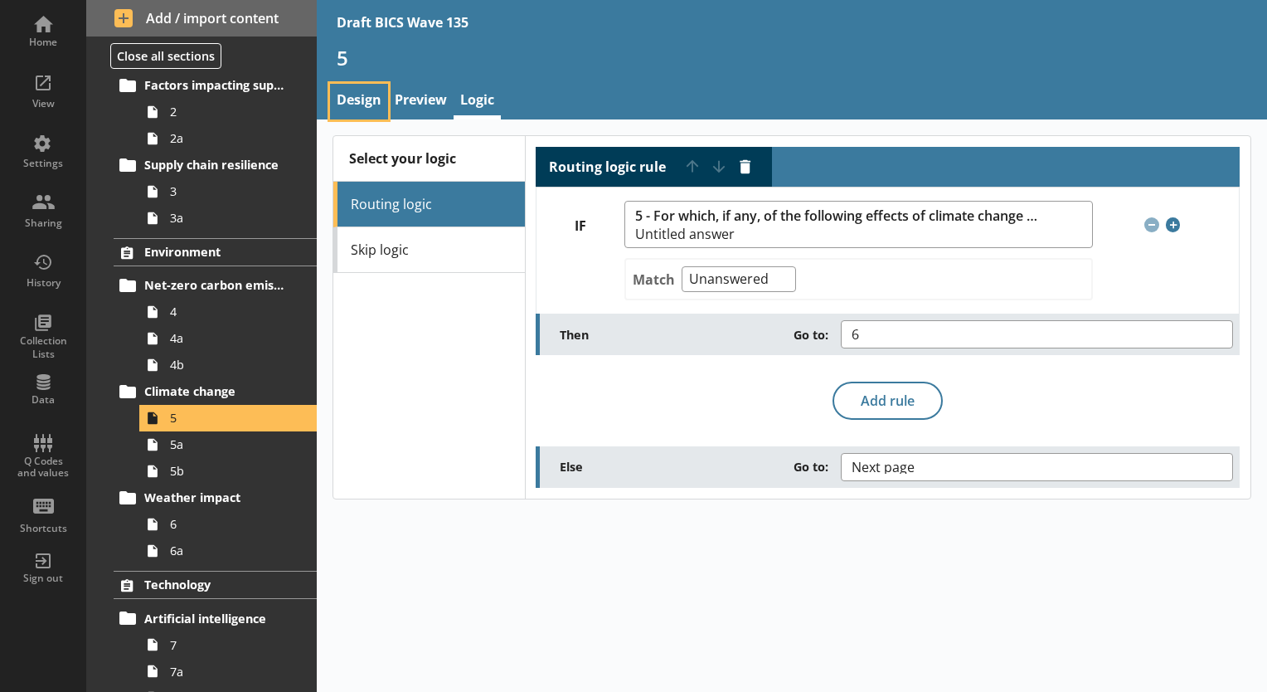
click at [364, 105] on link "Design" at bounding box center [359, 102] width 58 height 36
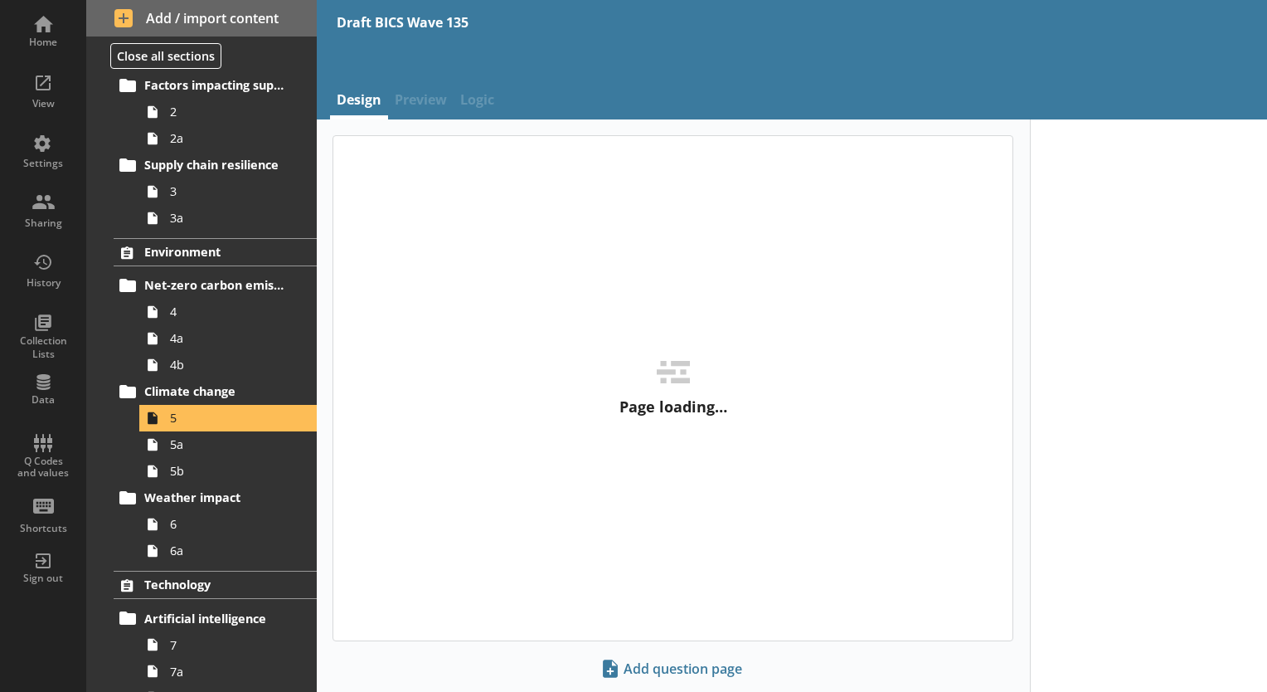
type textarea "x"
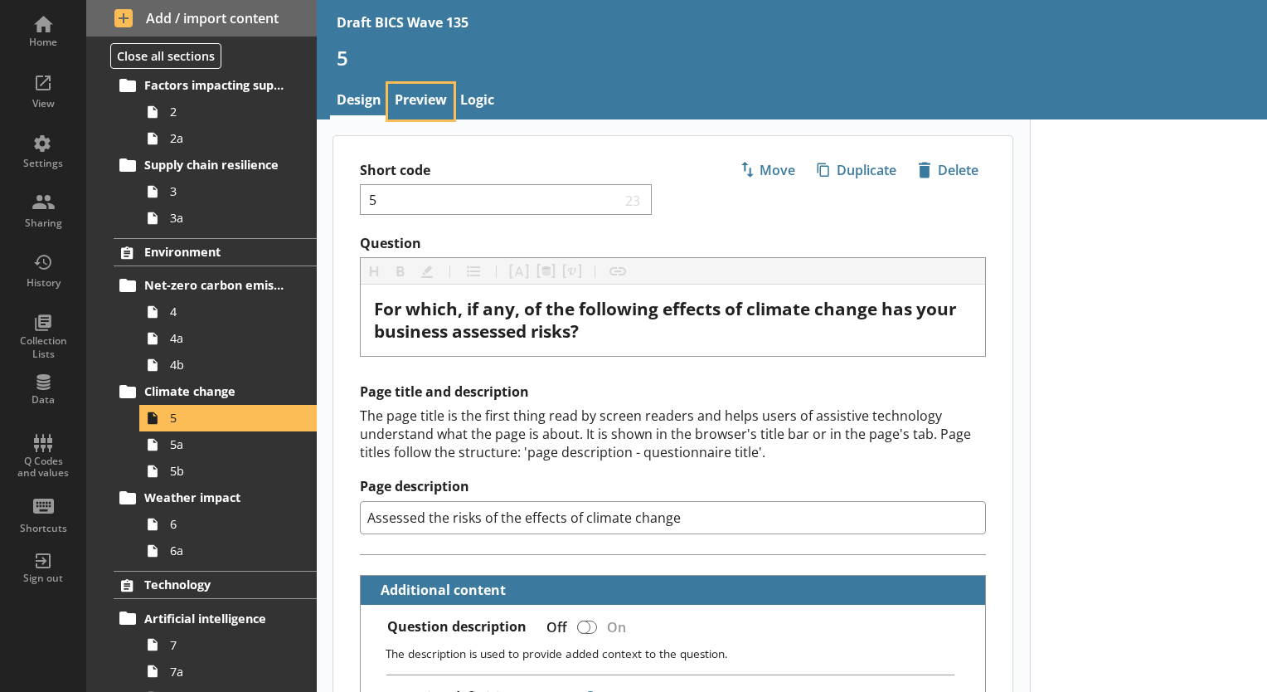
click at [421, 101] on link "Preview" at bounding box center [421, 102] width 66 height 36
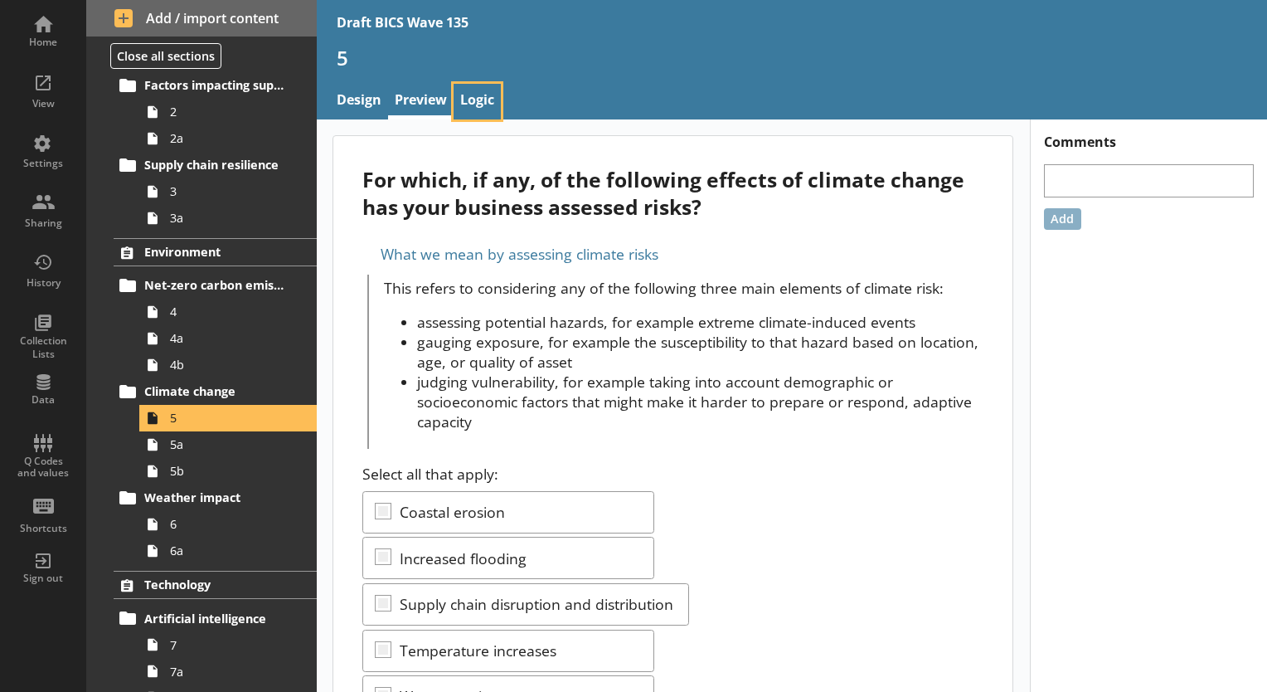
click at [483, 101] on link "Logic" at bounding box center [477, 102] width 47 height 36
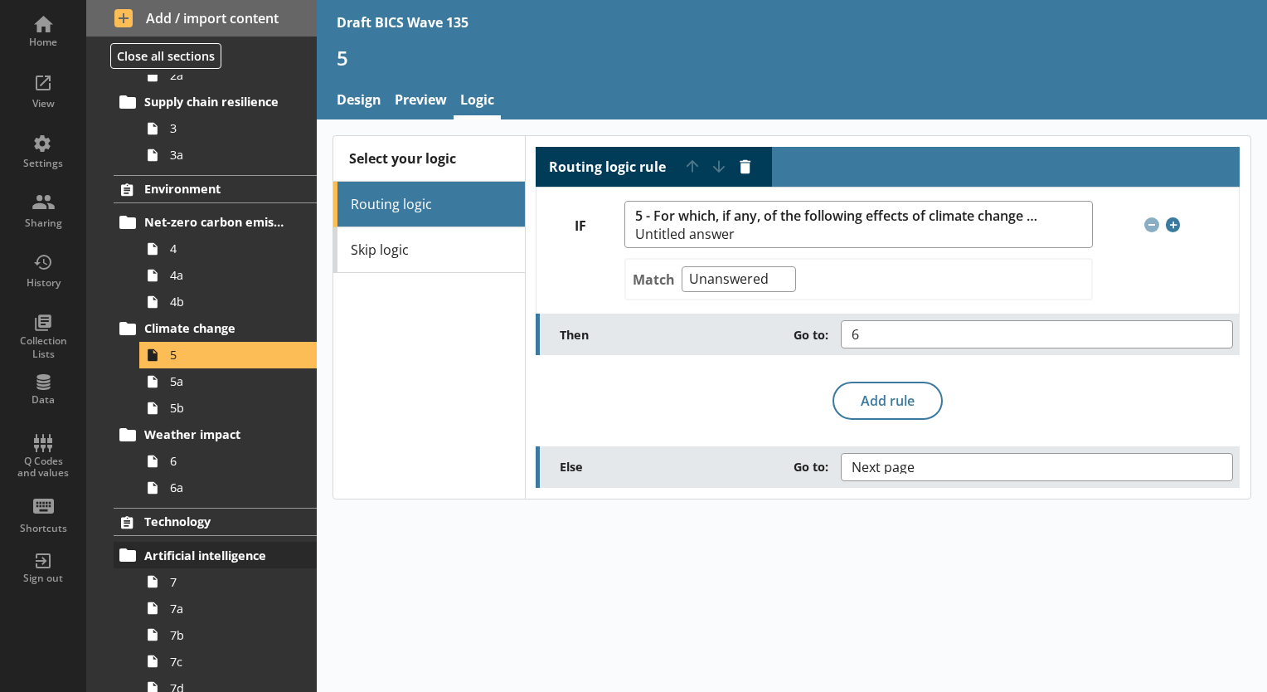
scroll to position [332, 0]
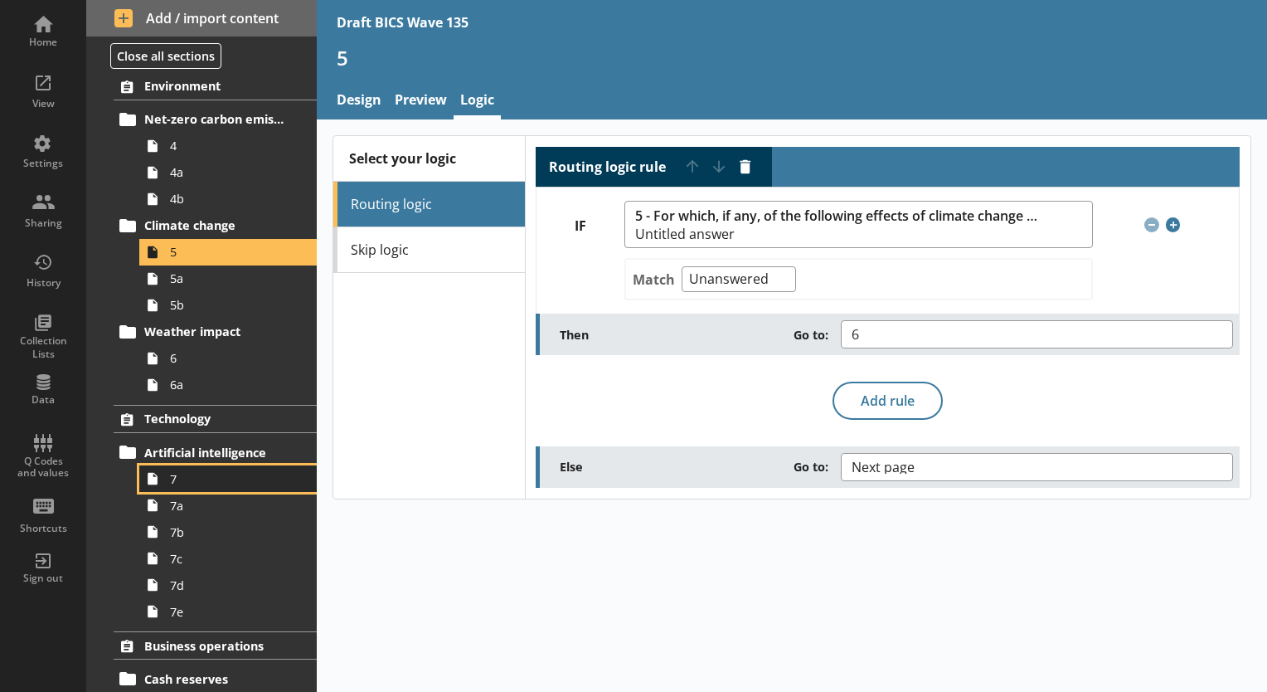
click at [170, 478] on span "7" at bounding box center [232, 479] width 124 height 16
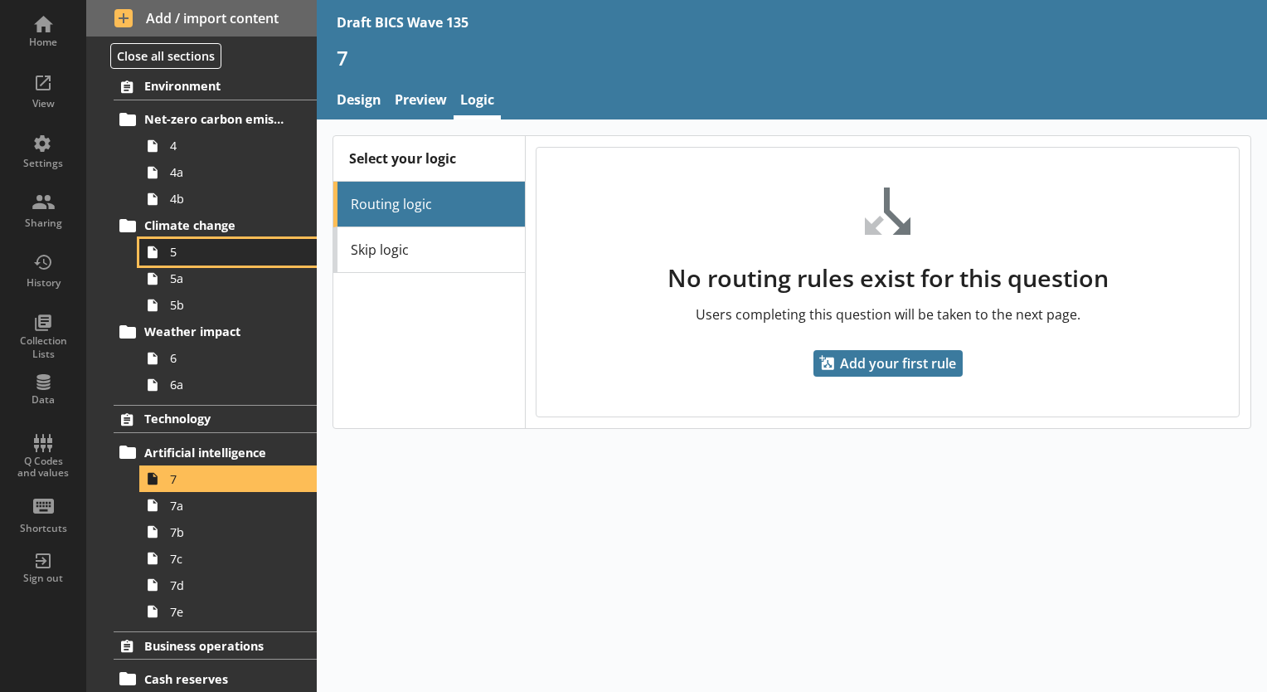
click at [188, 257] on span "5" at bounding box center [232, 252] width 124 height 16
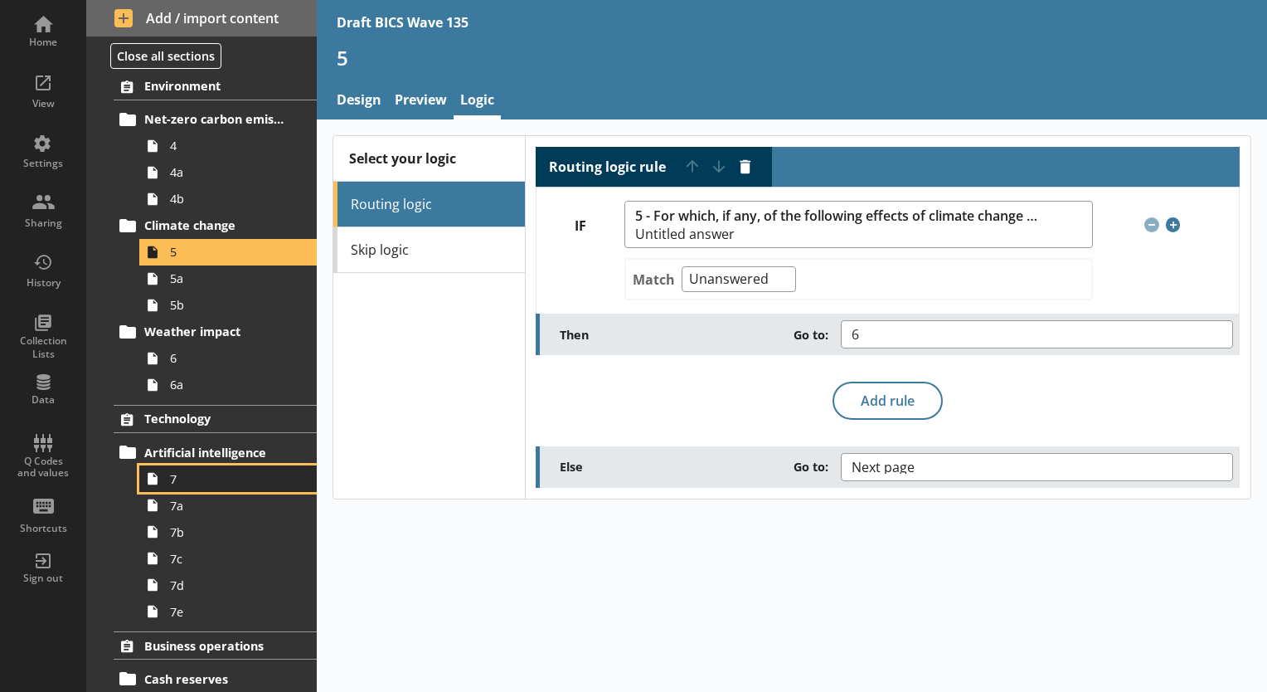
click at [175, 483] on span "7" at bounding box center [232, 479] width 124 height 16
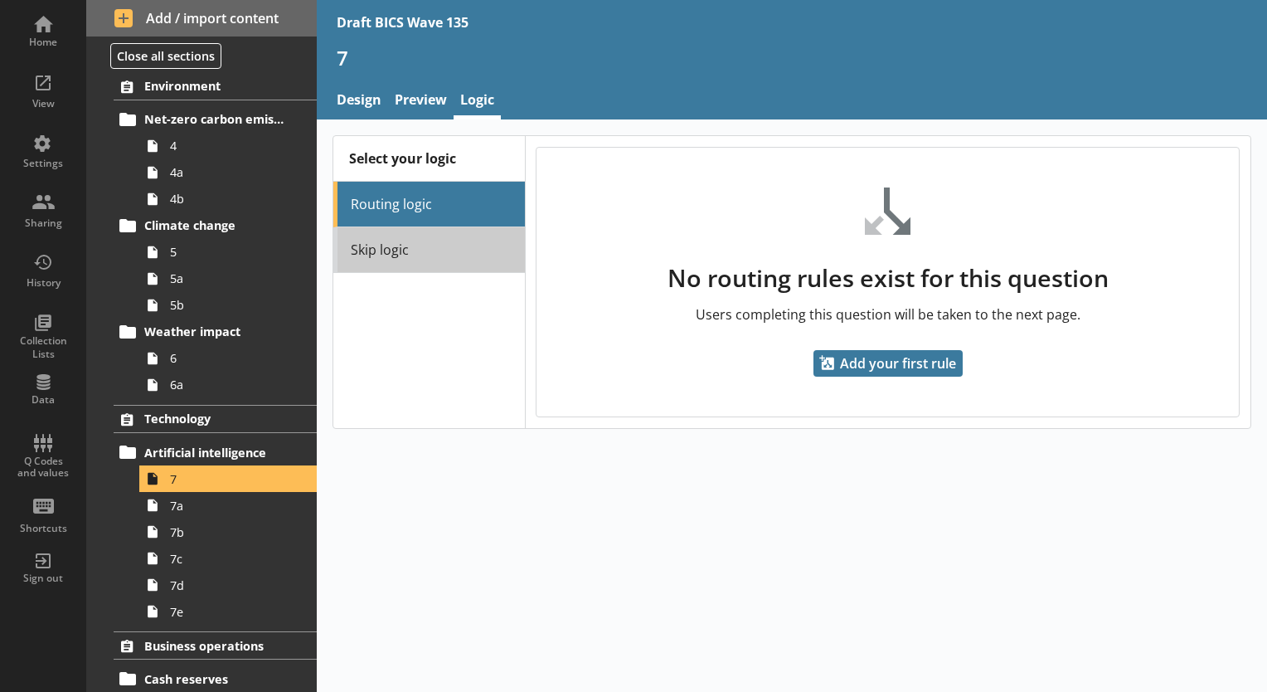
click at [424, 253] on link "Skip logic" at bounding box center [428, 250] width 191 height 46
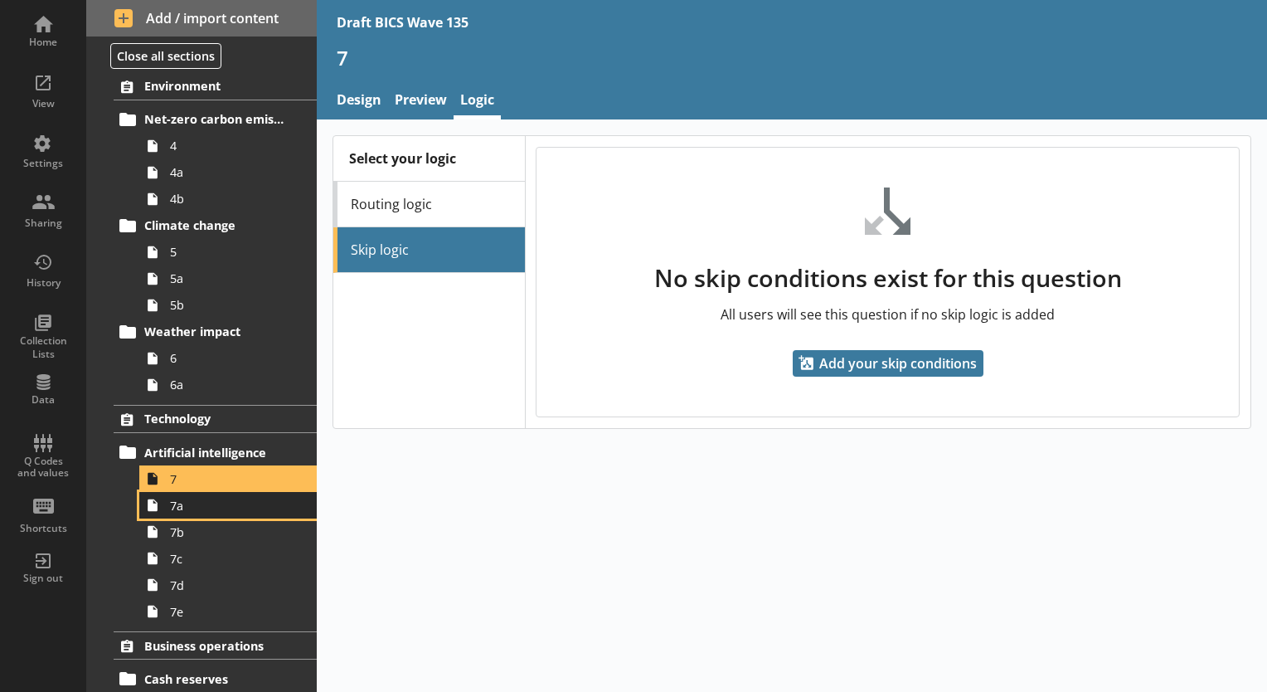
click at [199, 509] on span "7a" at bounding box center [232, 506] width 124 height 16
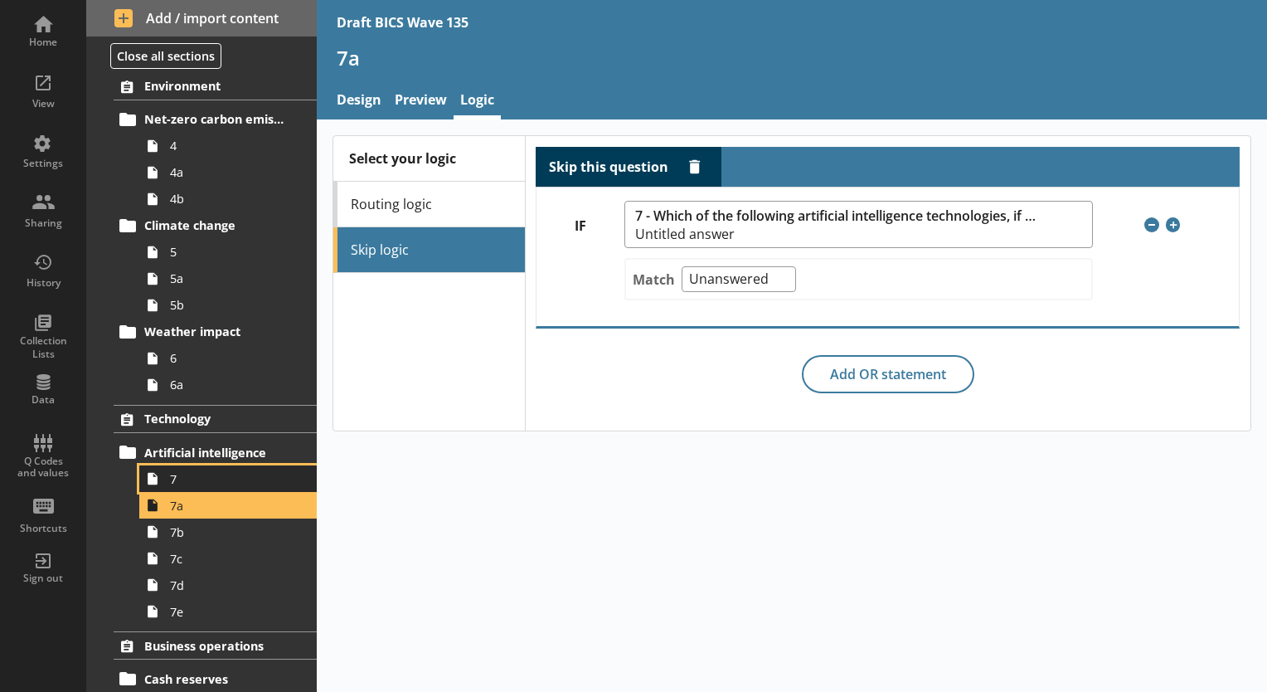
click at [182, 480] on span "7" at bounding box center [232, 479] width 124 height 16
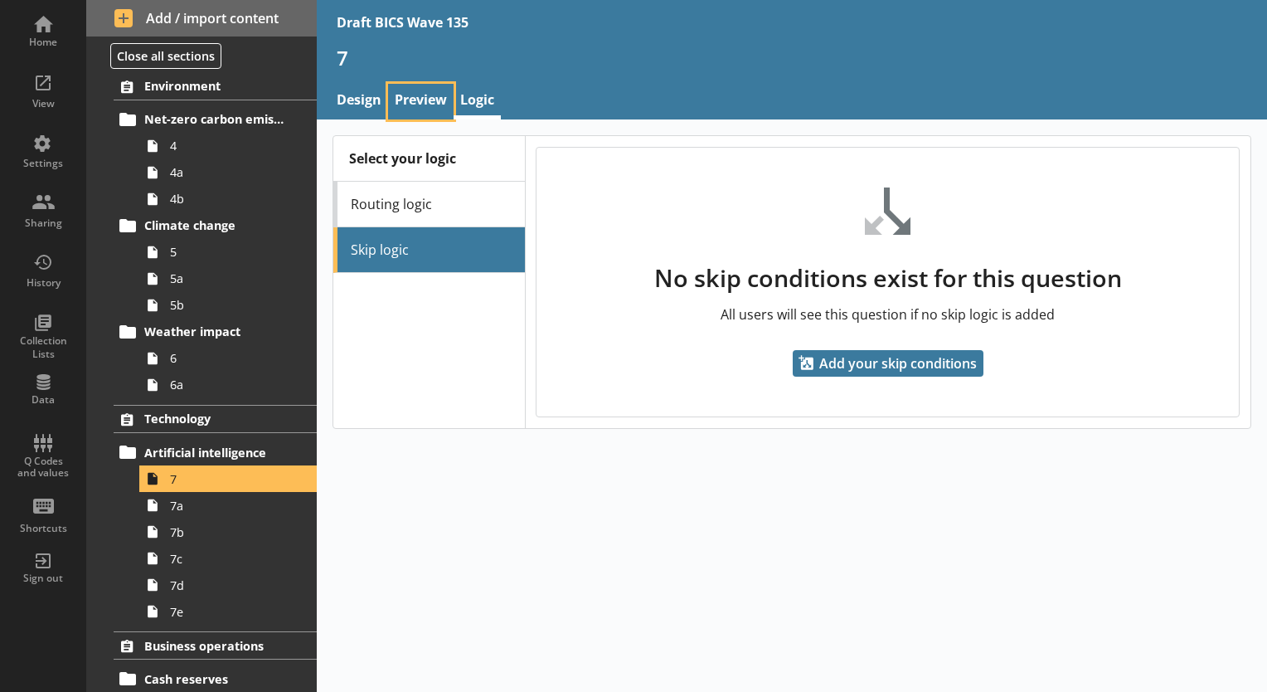
click at [408, 89] on link "Preview" at bounding box center [421, 102] width 66 height 36
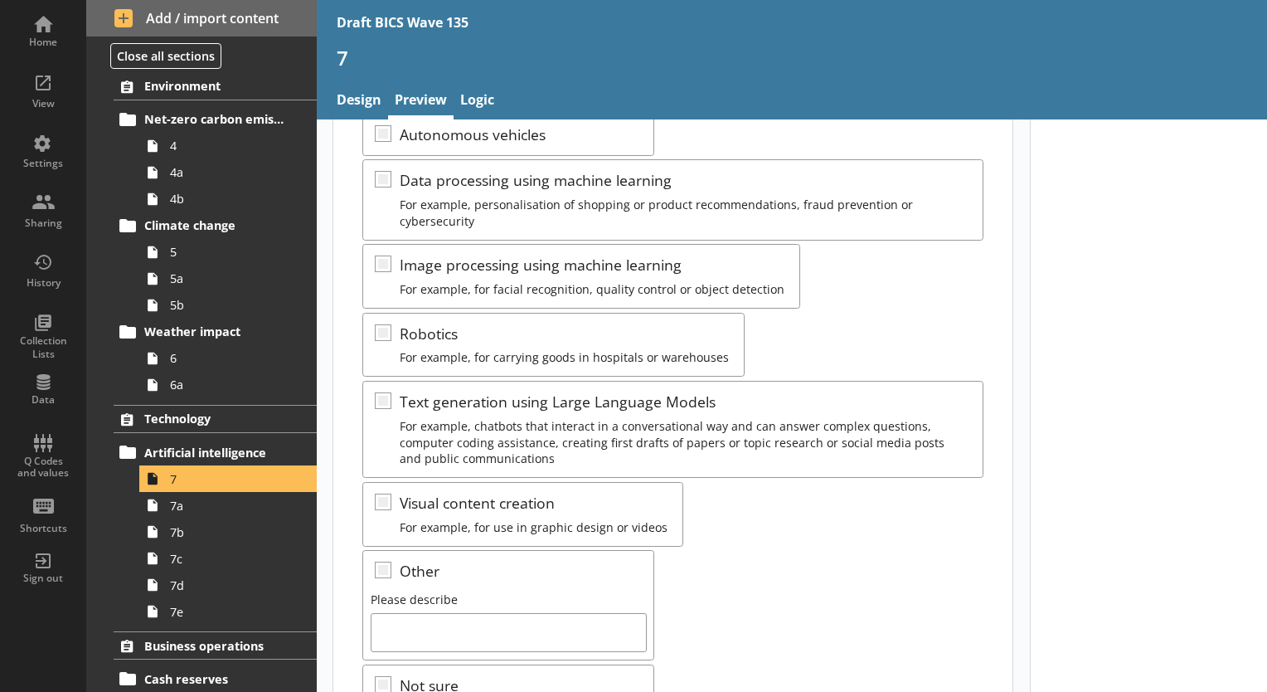
scroll to position [401, 0]
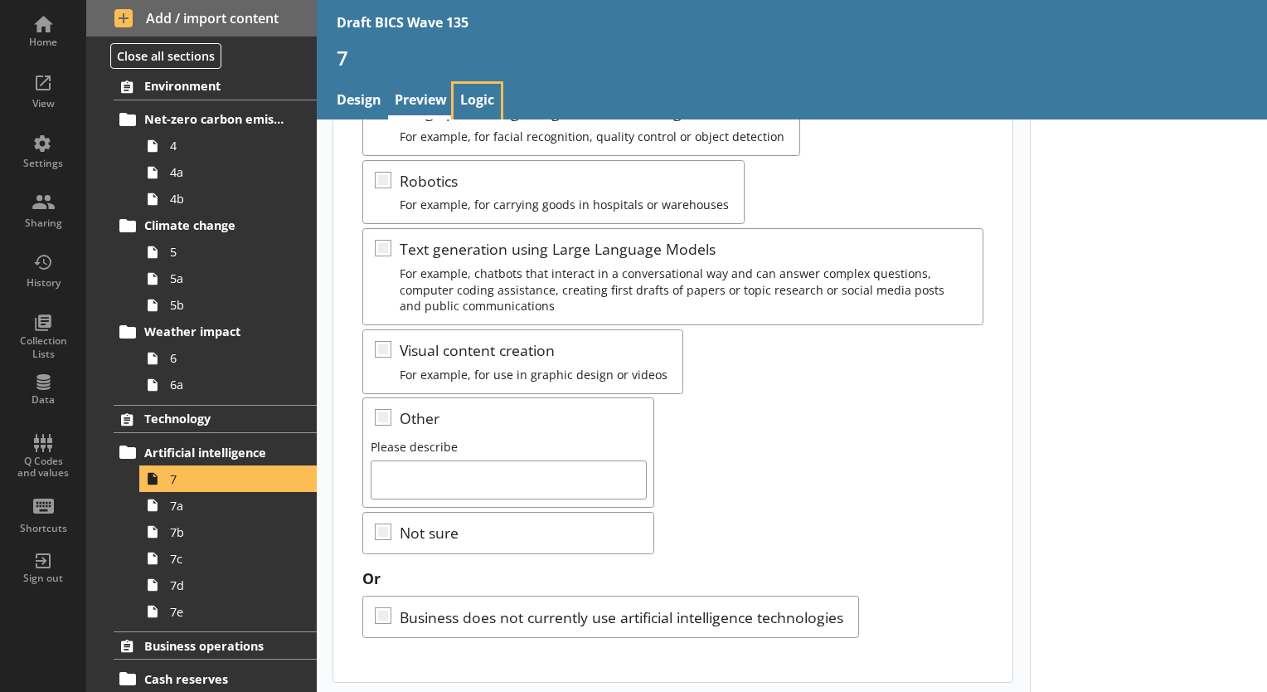
click at [484, 97] on link "Logic" at bounding box center [477, 102] width 47 height 36
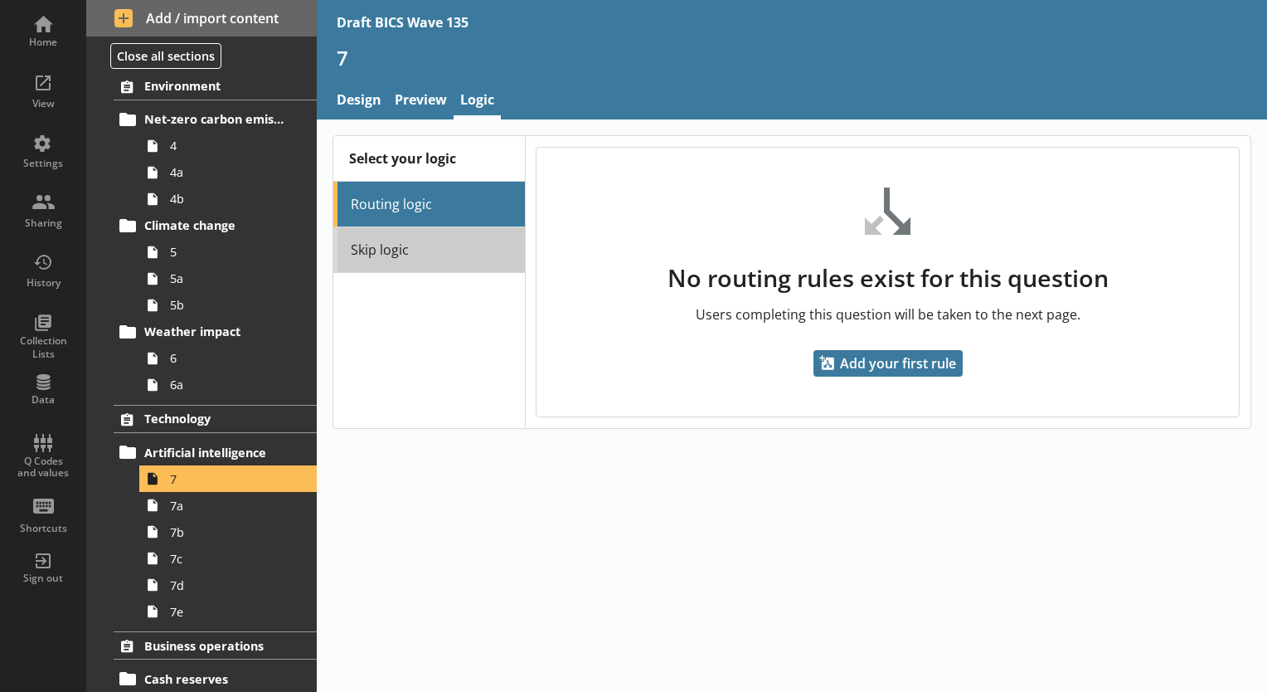
click at [442, 254] on link "Skip logic" at bounding box center [428, 250] width 191 height 46
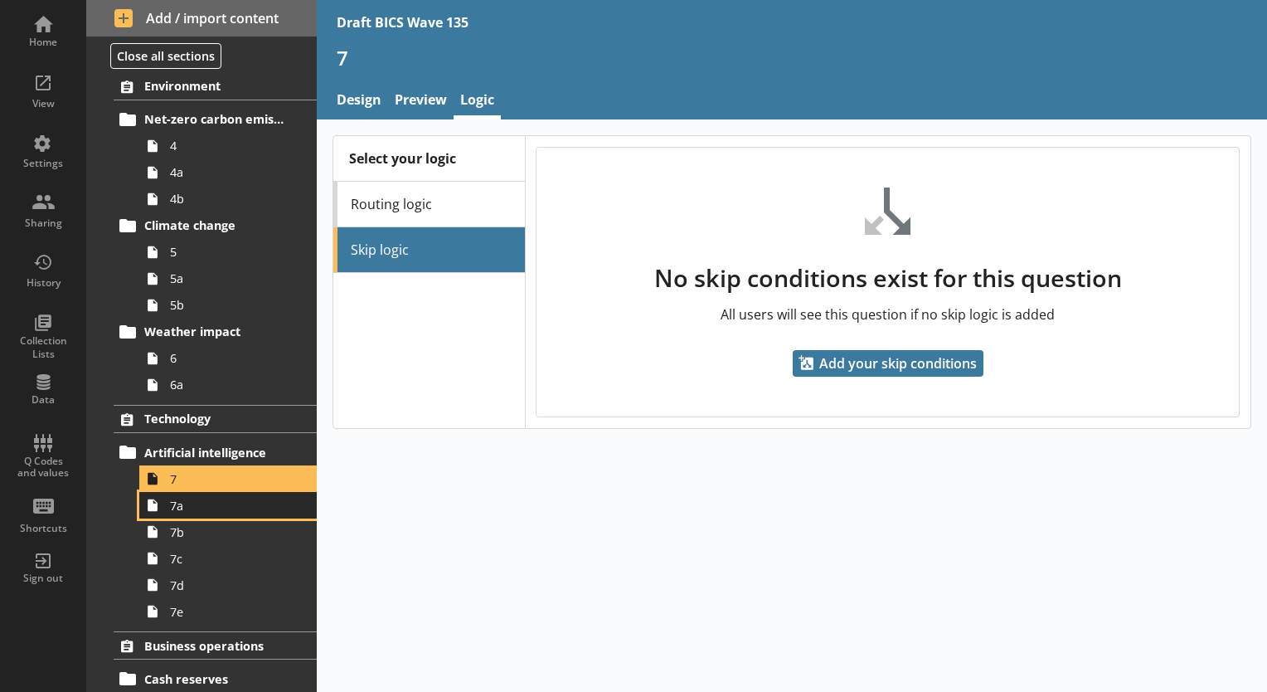
click at [182, 508] on span "7a" at bounding box center [232, 506] width 124 height 16
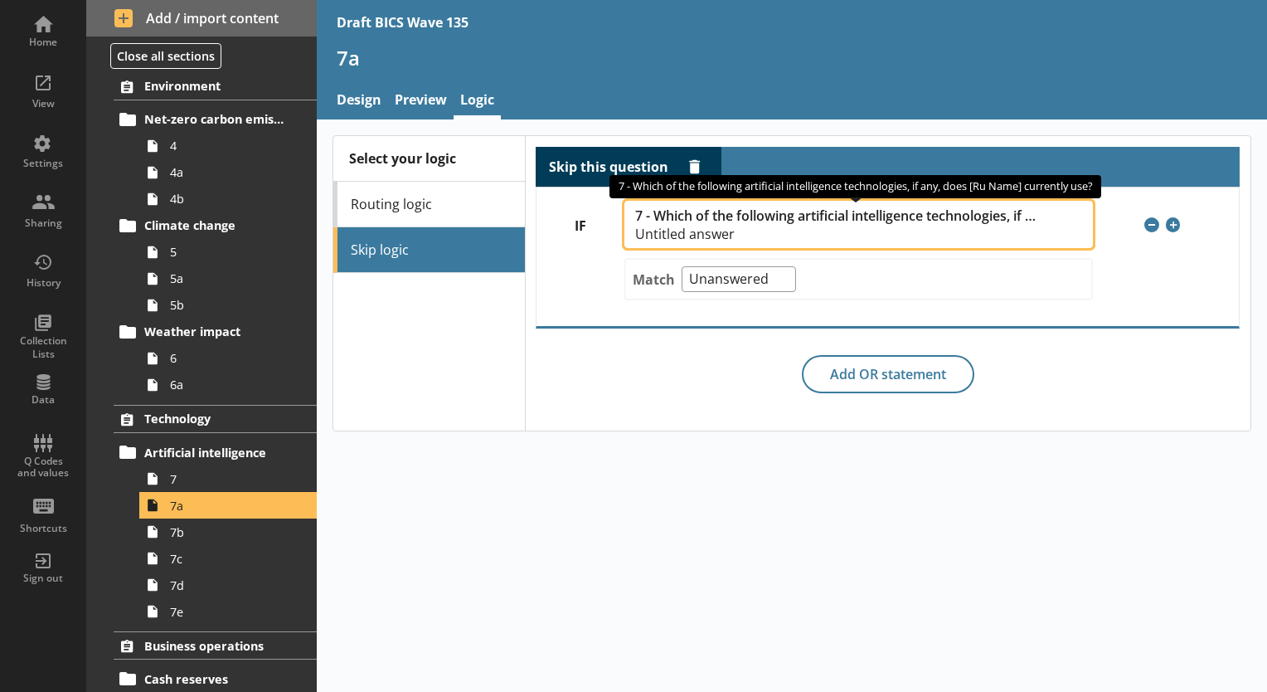
click at [875, 227] on span "Untitled answer" at bounding box center [836, 233] width 403 height 13
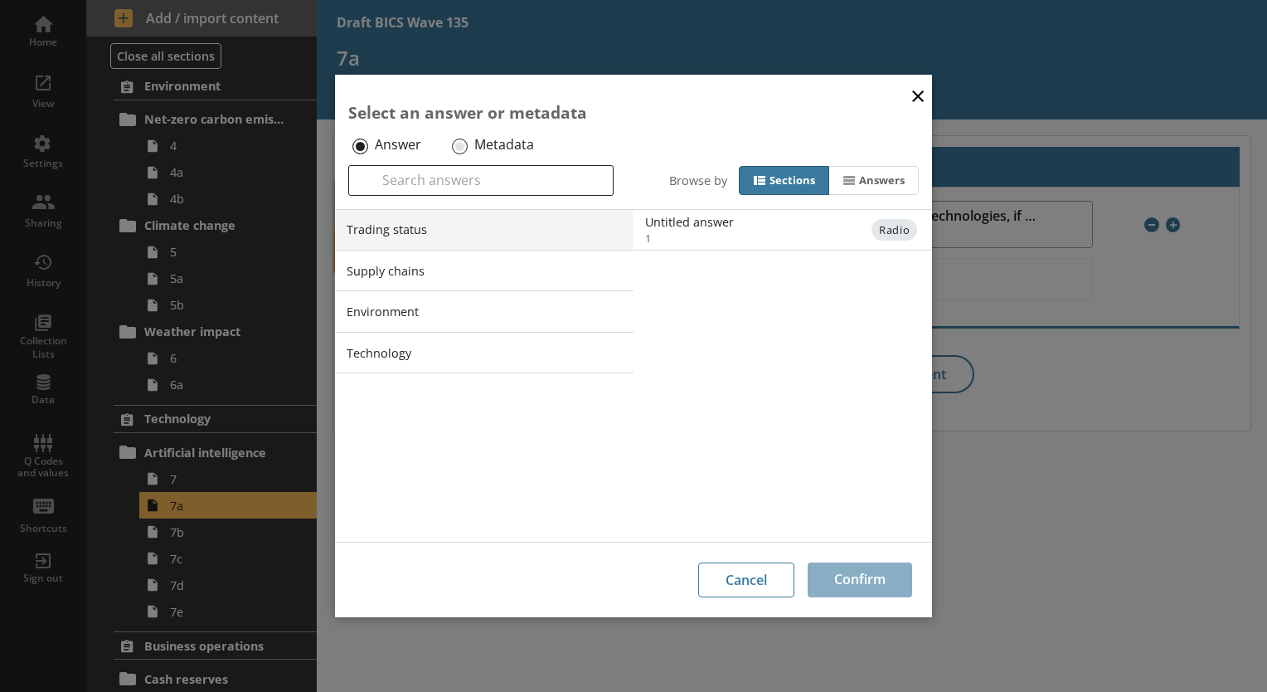
click at [875, 89] on button "×" at bounding box center [918, 94] width 25 height 37
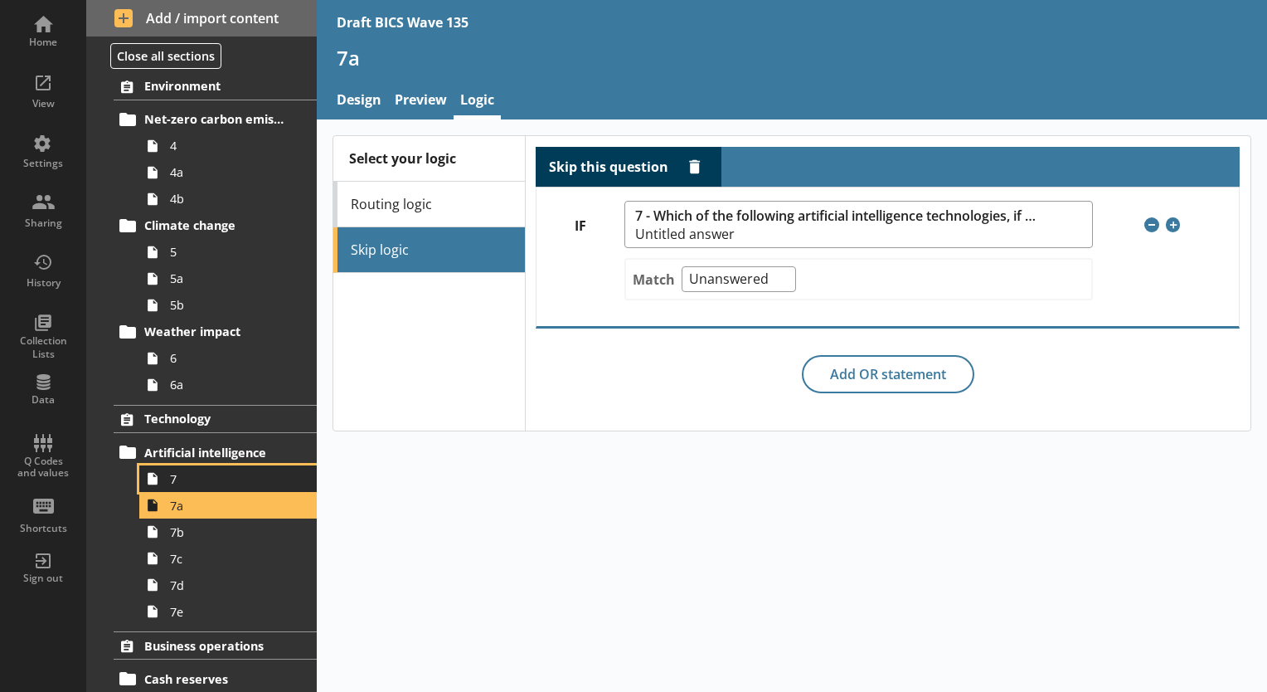
click at [191, 489] on link "7" at bounding box center [227, 478] width 177 height 27
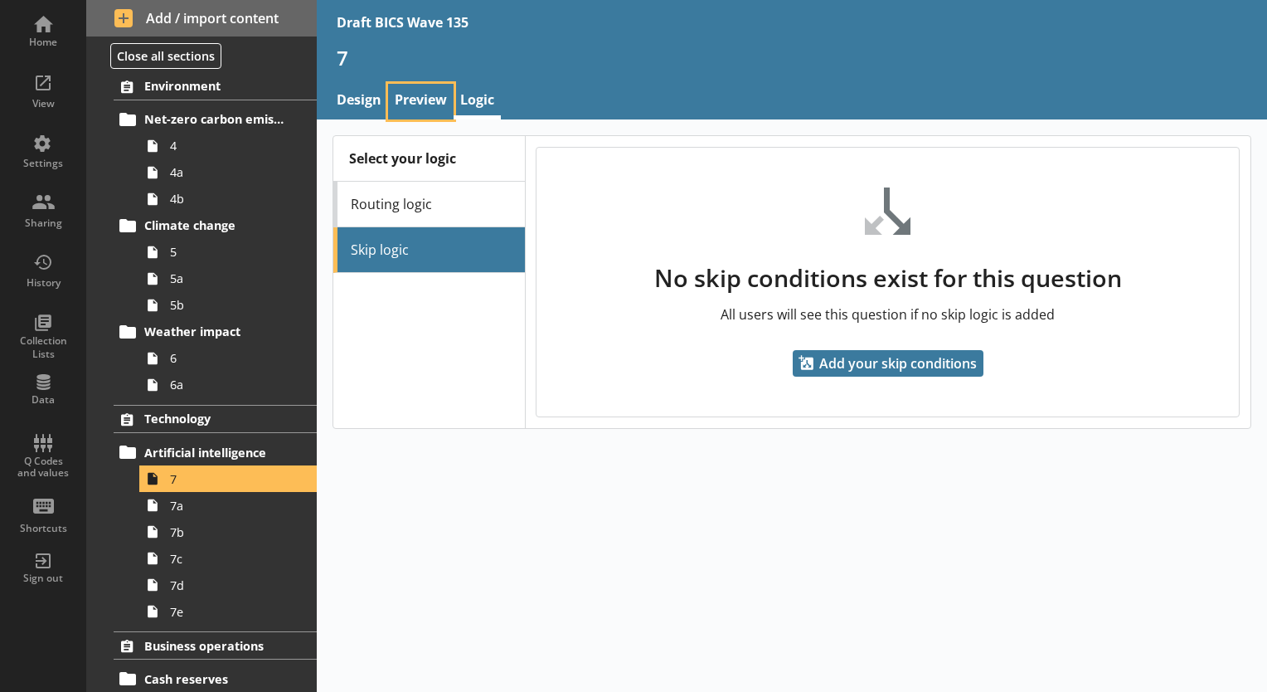
click at [428, 98] on link "Preview" at bounding box center [421, 102] width 66 height 36
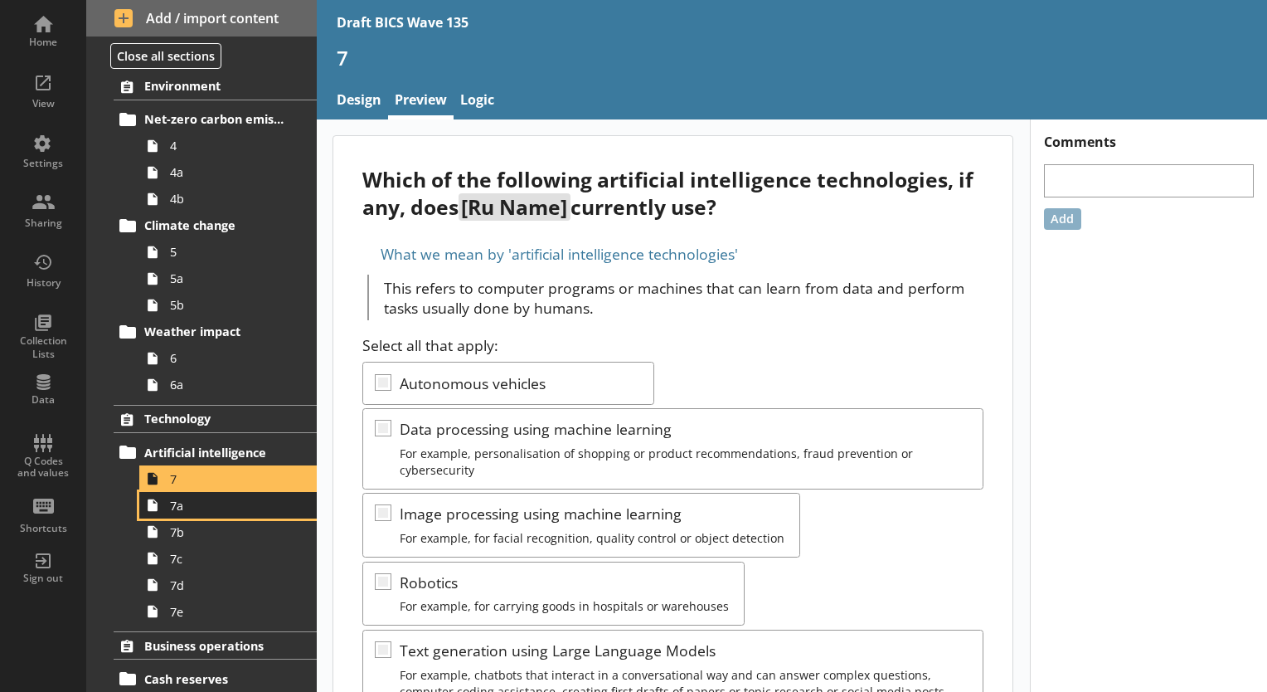
click at [189, 511] on span "7a" at bounding box center [232, 506] width 124 height 16
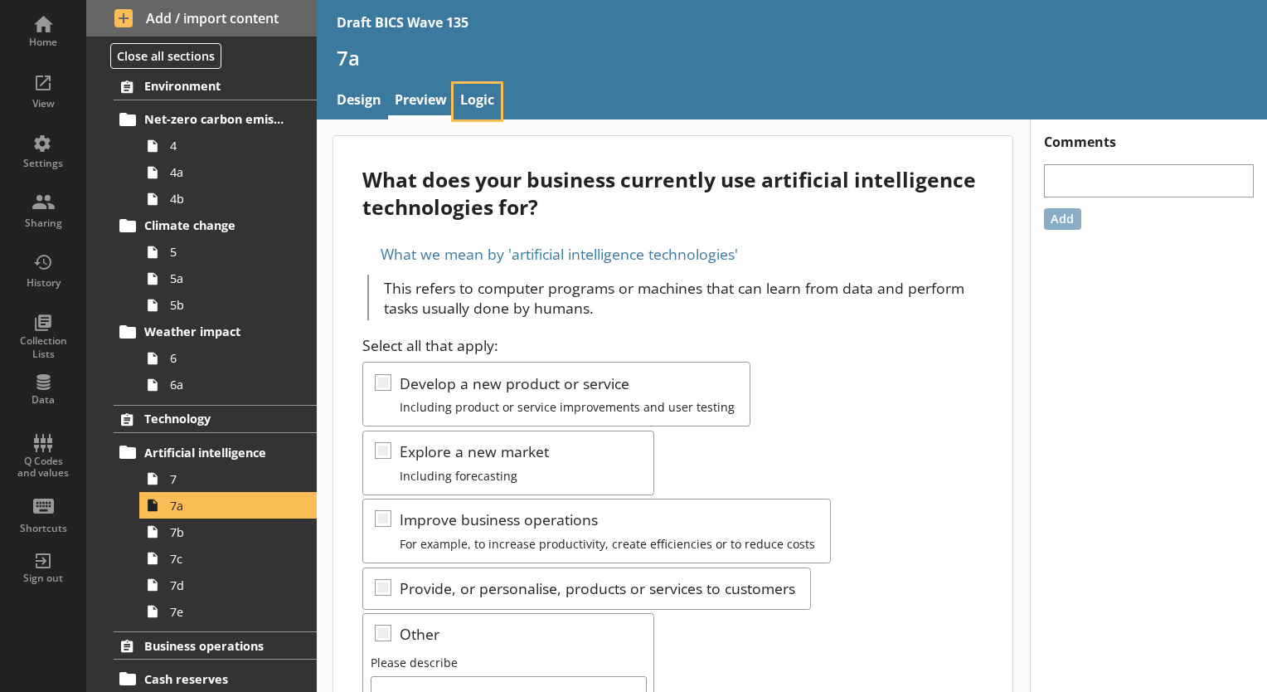
click at [477, 101] on link "Logic" at bounding box center [477, 102] width 47 height 36
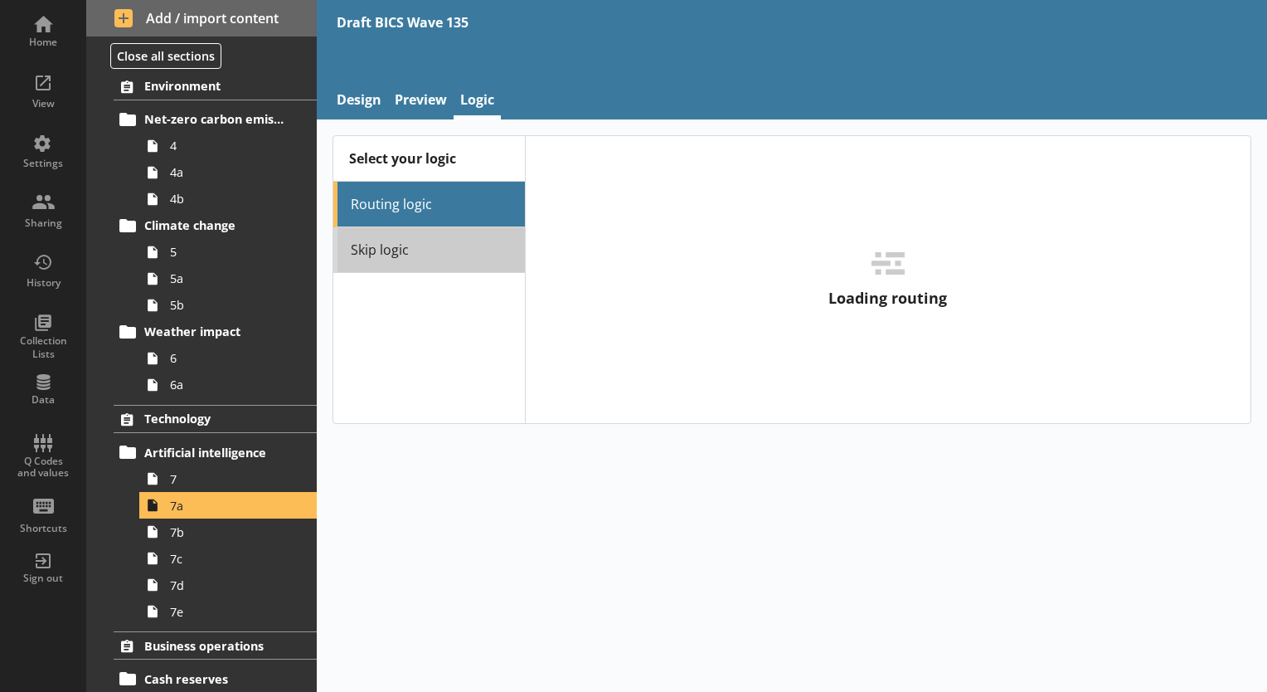
click at [425, 249] on link "Skip logic" at bounding box center [428, 250] width 191 height 46
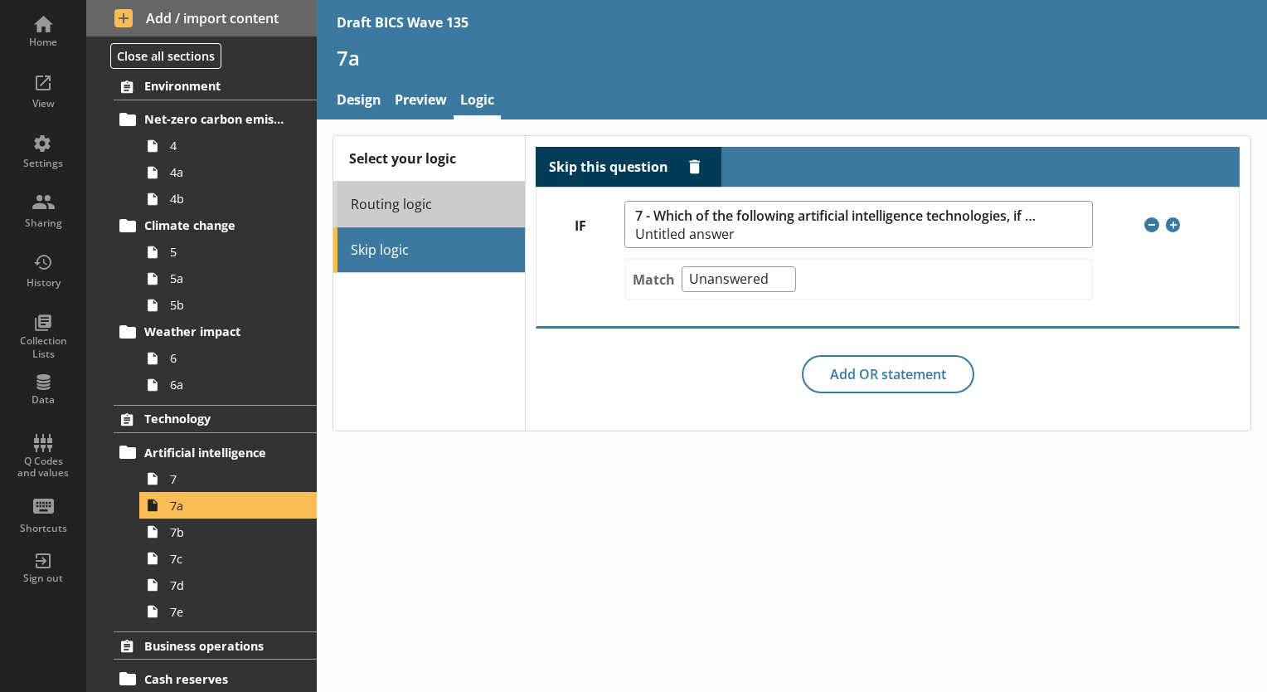
click at [435, 197] on link "Routing logic" at bounding box center [428, 205] width 191 height 46
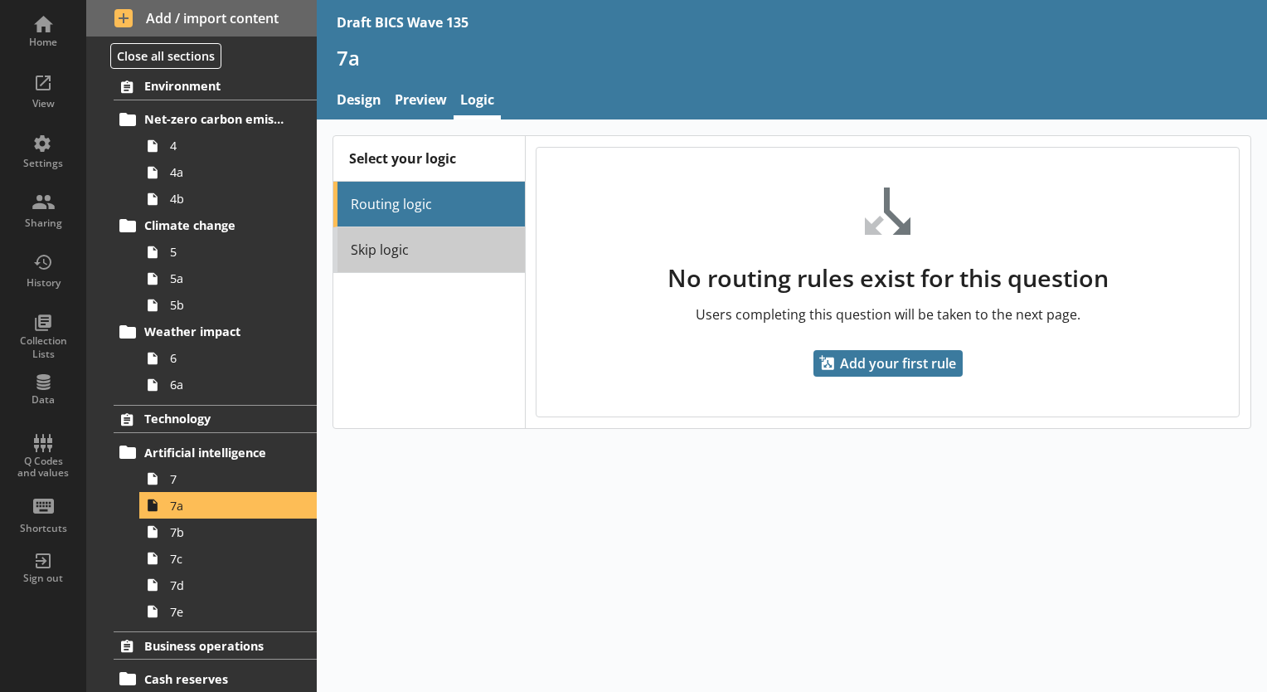
click at [434, 250] on link "Skip logic" at bounding box center [428, 250] width 191 height 46
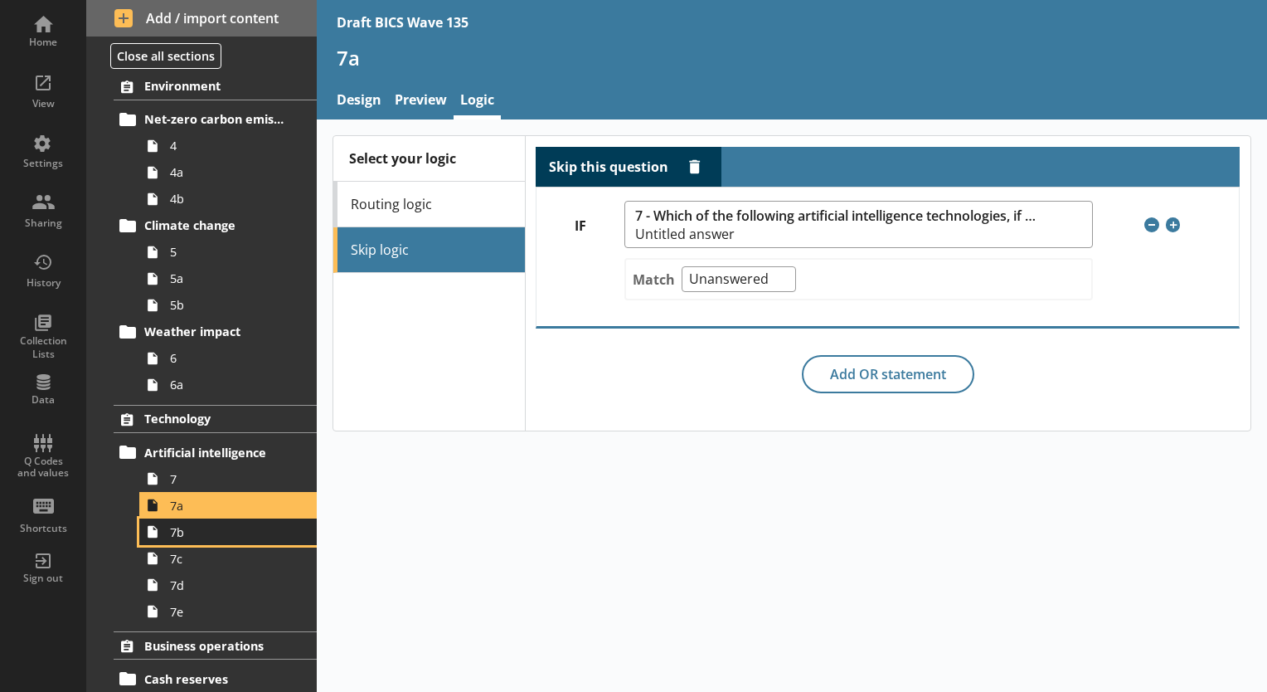
click at [175, 537] on span "7b" at bounding box center [232, 532] width 124 height 16
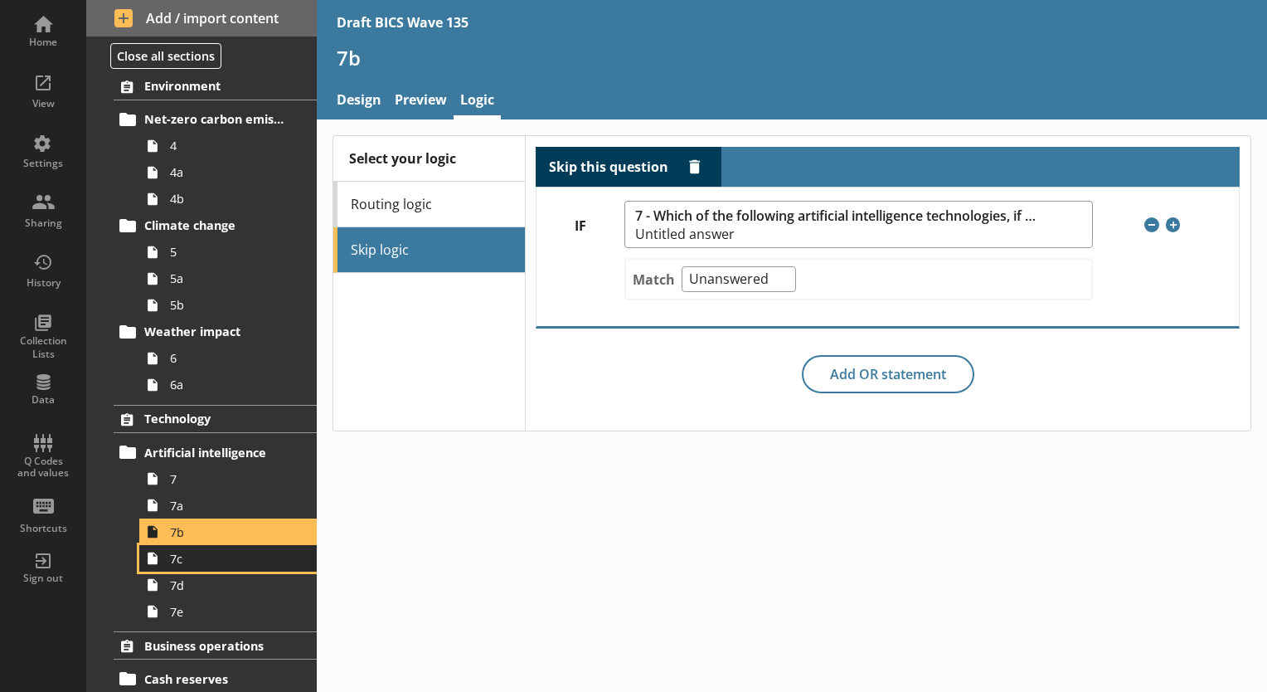
click at [181, 565] on link "7c" at bounding box center [227, 558] width 177 height 27
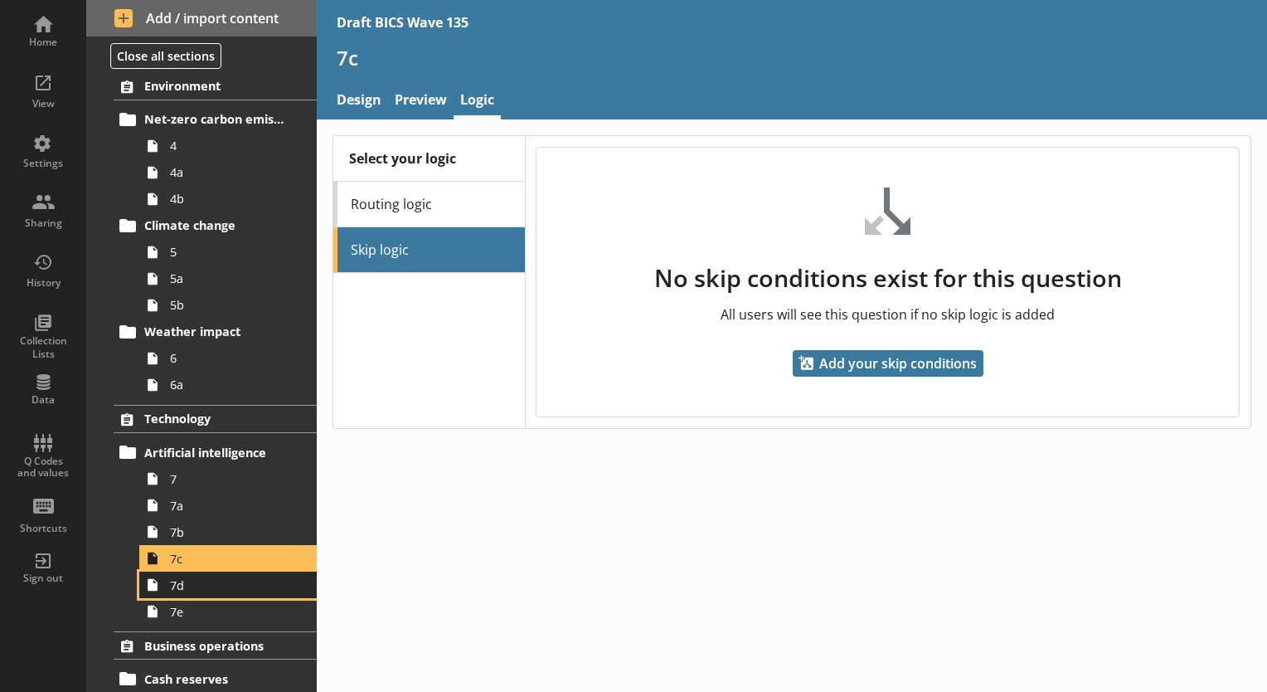
click at [178, 591] on span "7d" at bounding box center [232, 585] width 124 height 16
